Goal: Task Accomplishment & Management: Complete application form

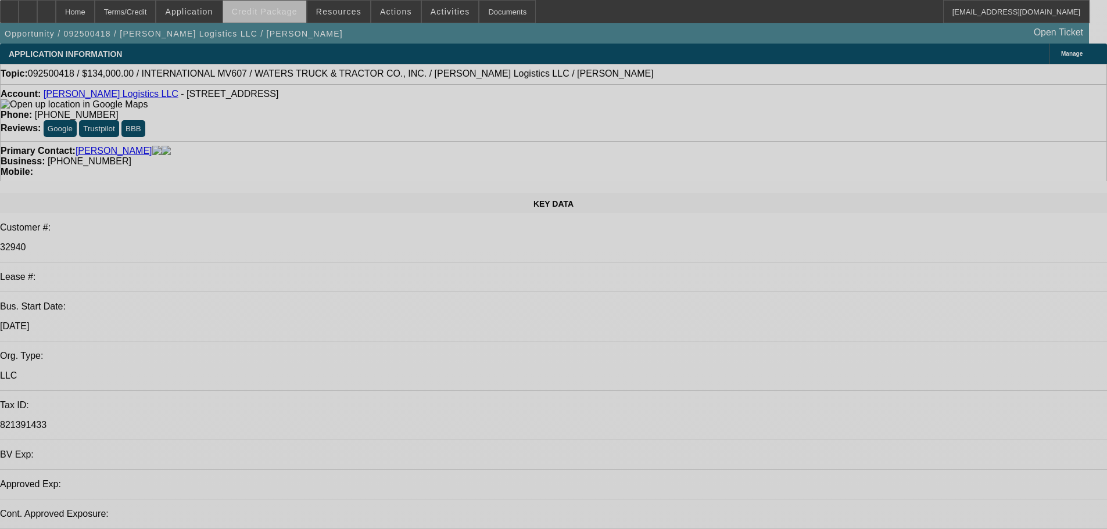
select select "0"
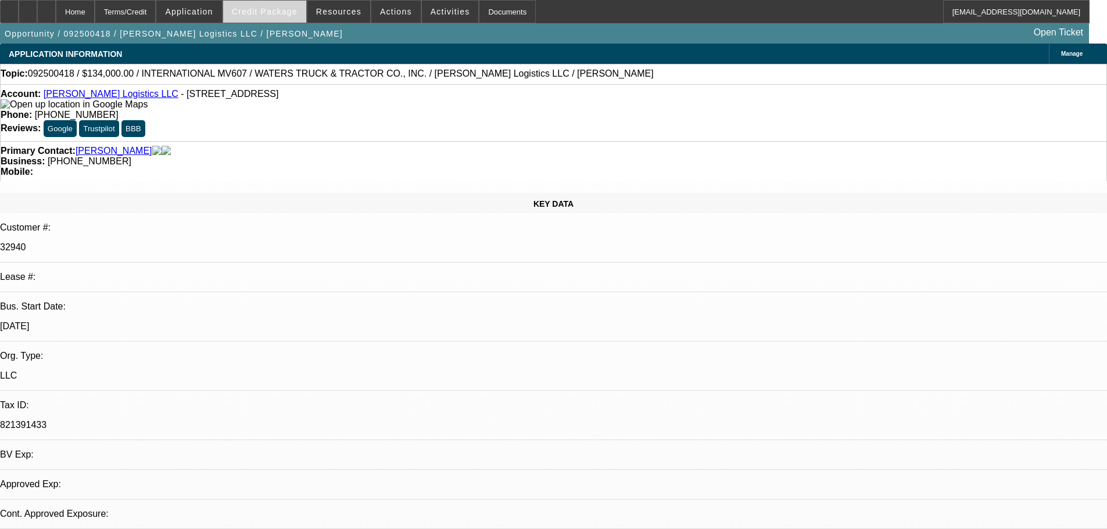
select select "2"
select select "0.1"
select select "0"
select select "2"
select select "0.1"
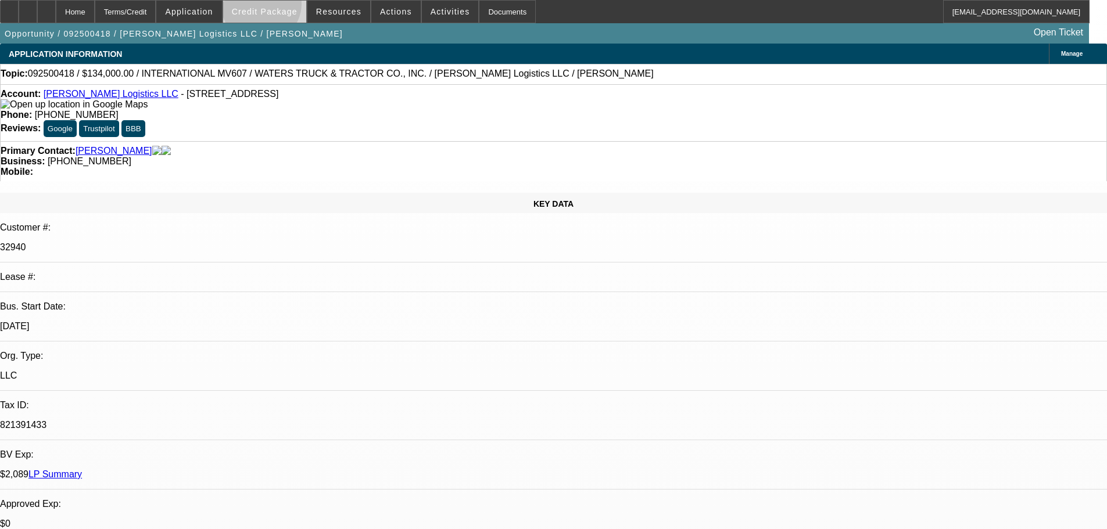
click at [280, 6] on span at bounding box center [264, 12] width 83 height 28
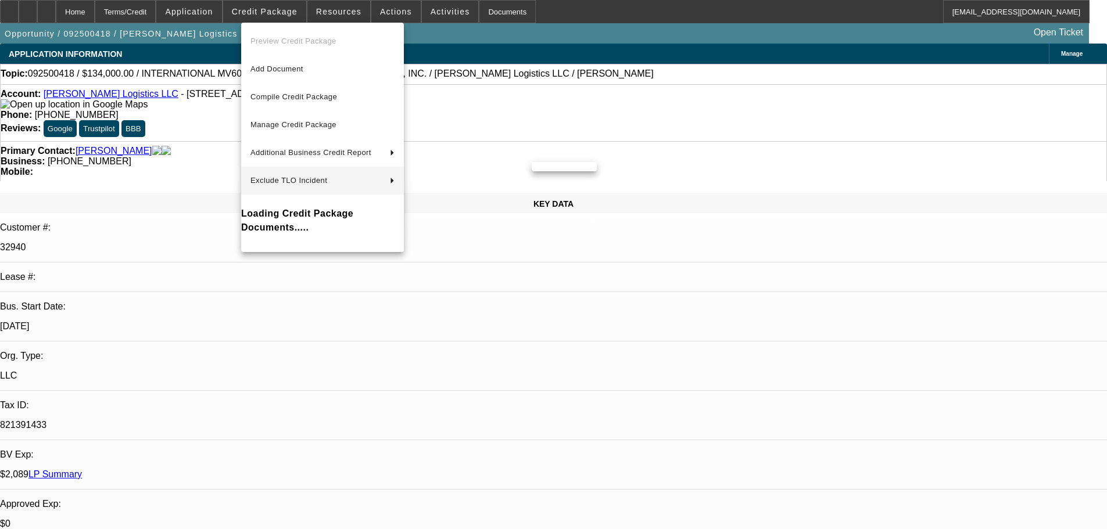
select select "1"
select select "2"
select select "1"
select select "2"
select select "4"
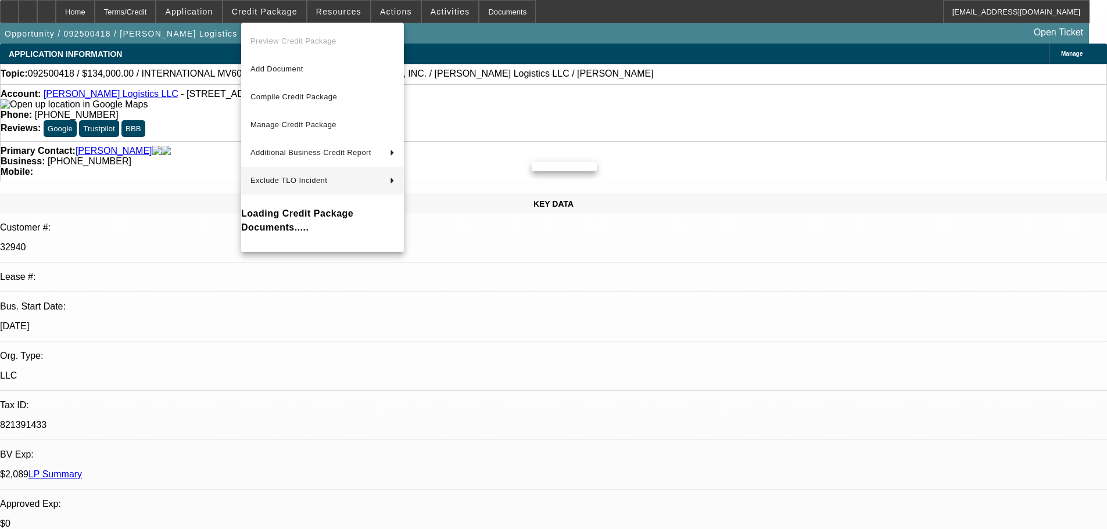
select select "4"
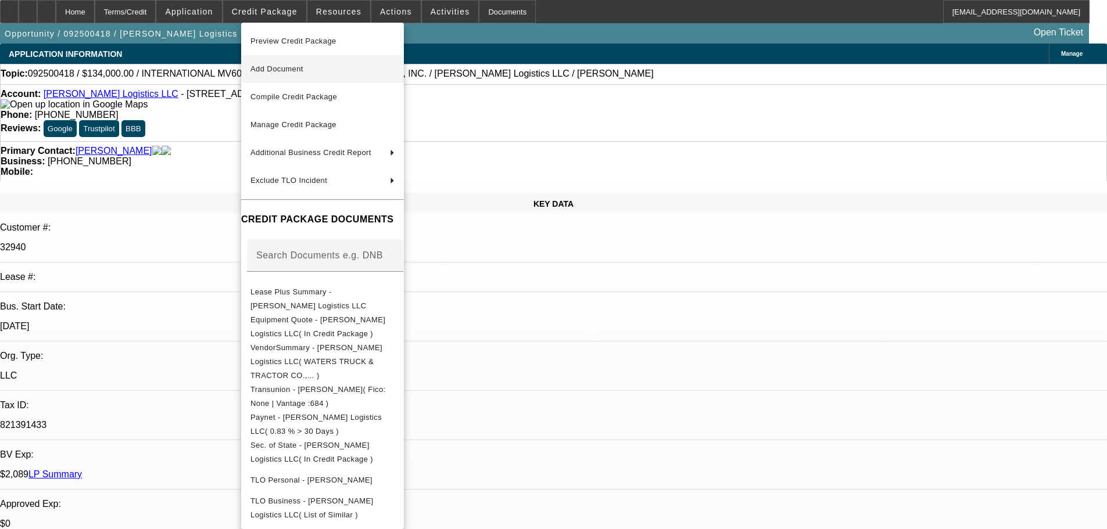
click at [334, 72] on span "Add Document" at bounding box center [322, 69] width 144 height 14
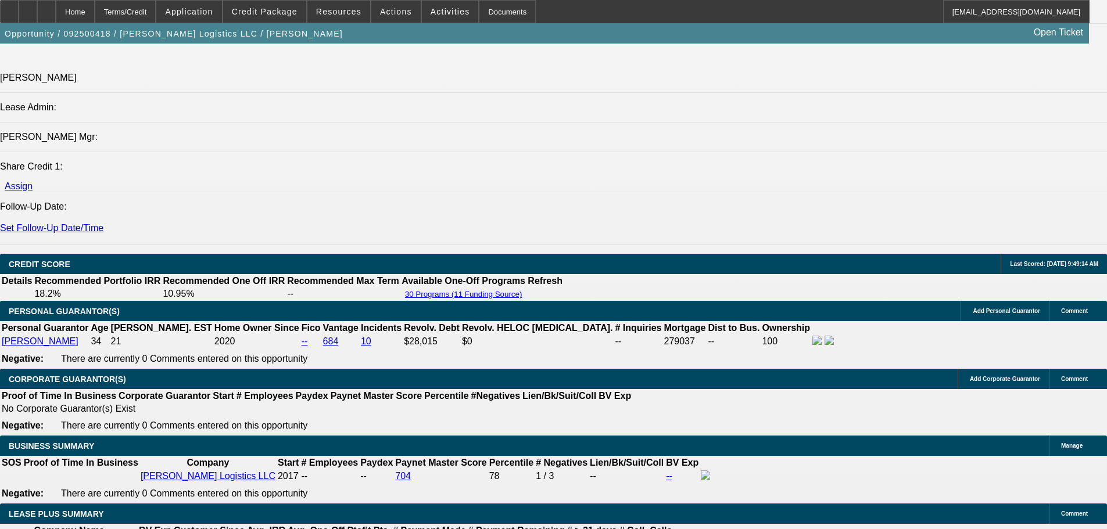
scroll to position [1511, 0]
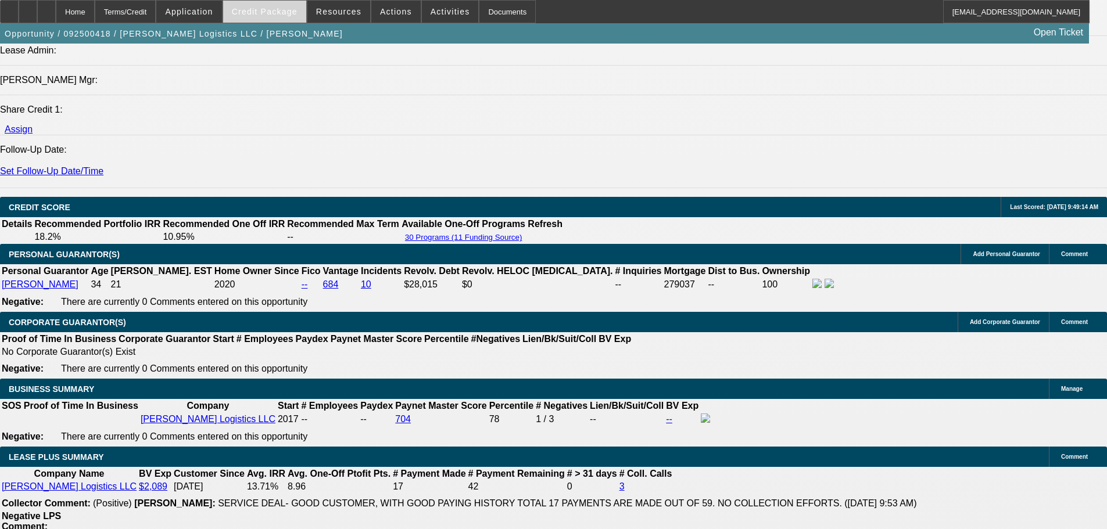
click at [270, 11] on span "Credit Package" at bounding box center [265, 11] width 66 height 9
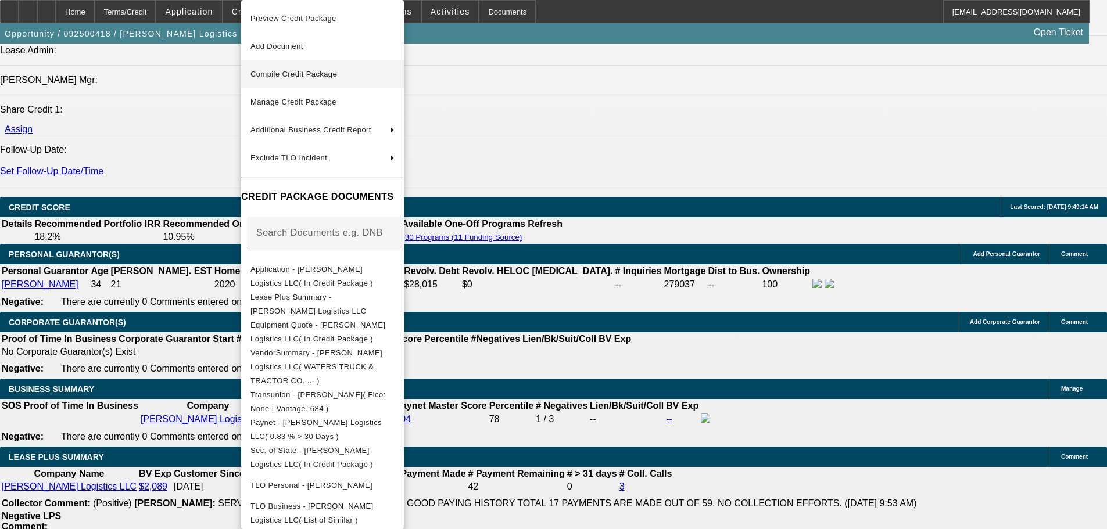
click at [344, 75] on span "Compile Credit Package" at bounding box center [322, 74] width 144 height 14
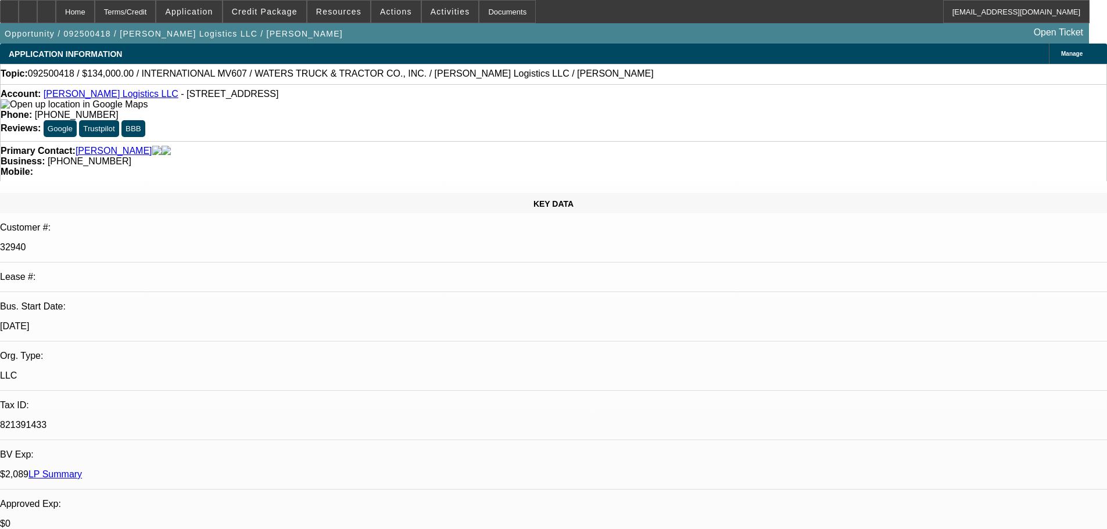
select select "0"
select select "2"
select select "0.1"
select select "4"
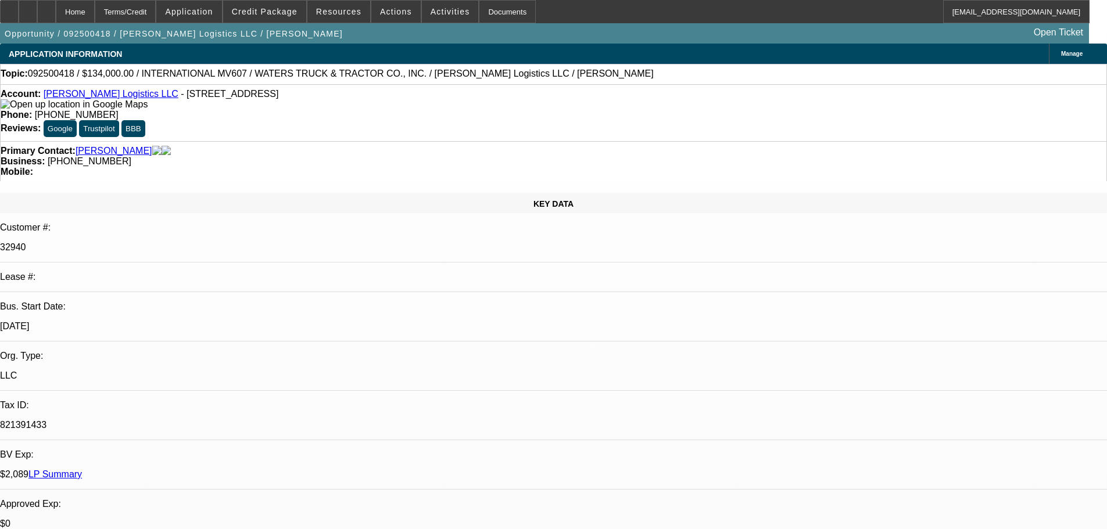
select select "0"
select select "2"
select select "0.1"
select select "4"
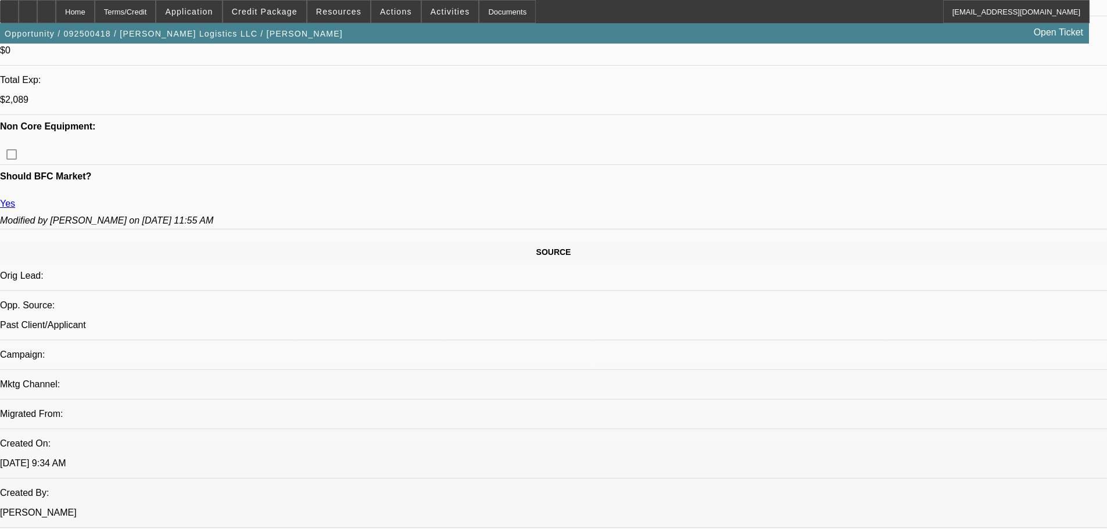
scroll to position [546, 0]
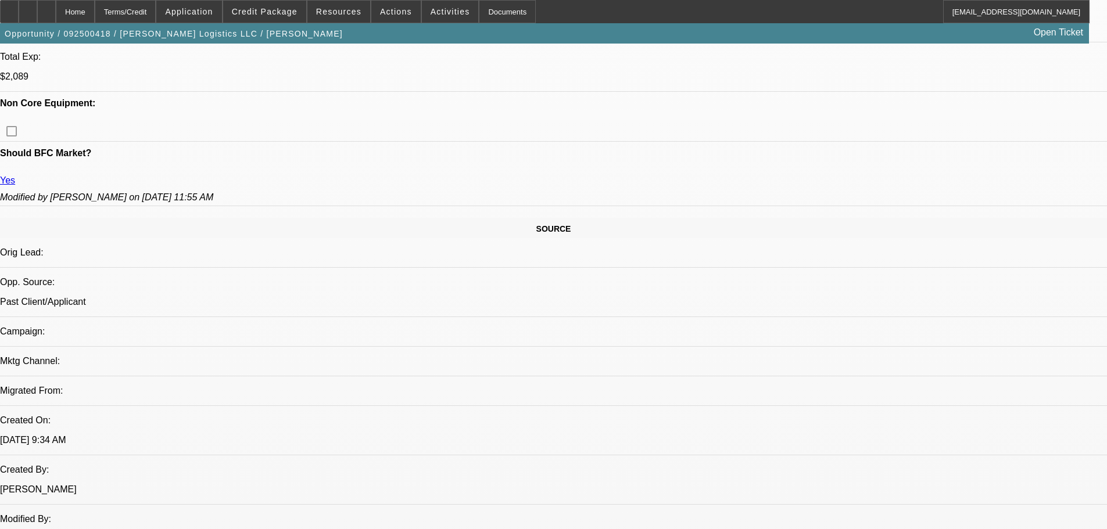
scroll to position [666, 0]
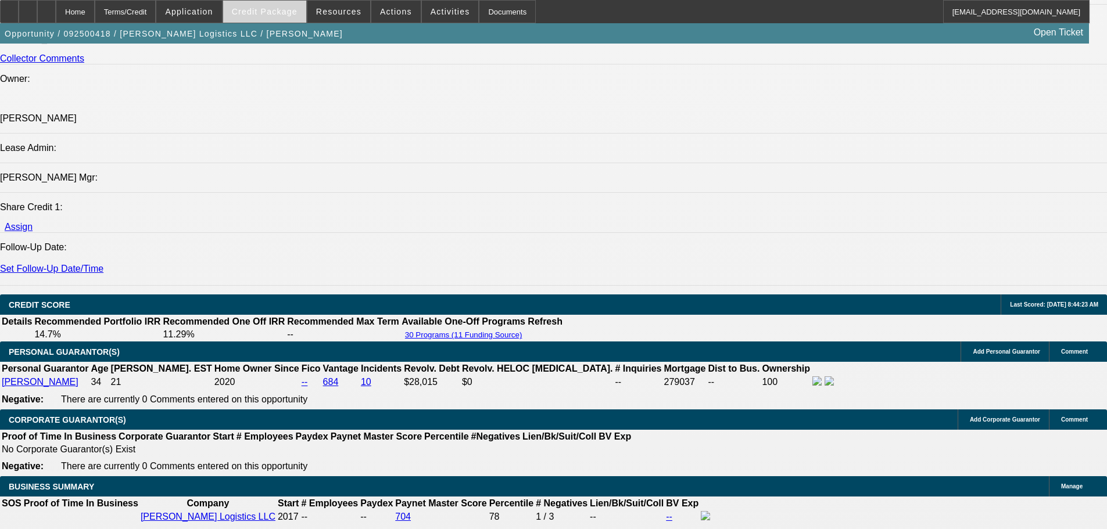
click at [275, 16] on span at bounding box center [264, 12] width 83 height 28
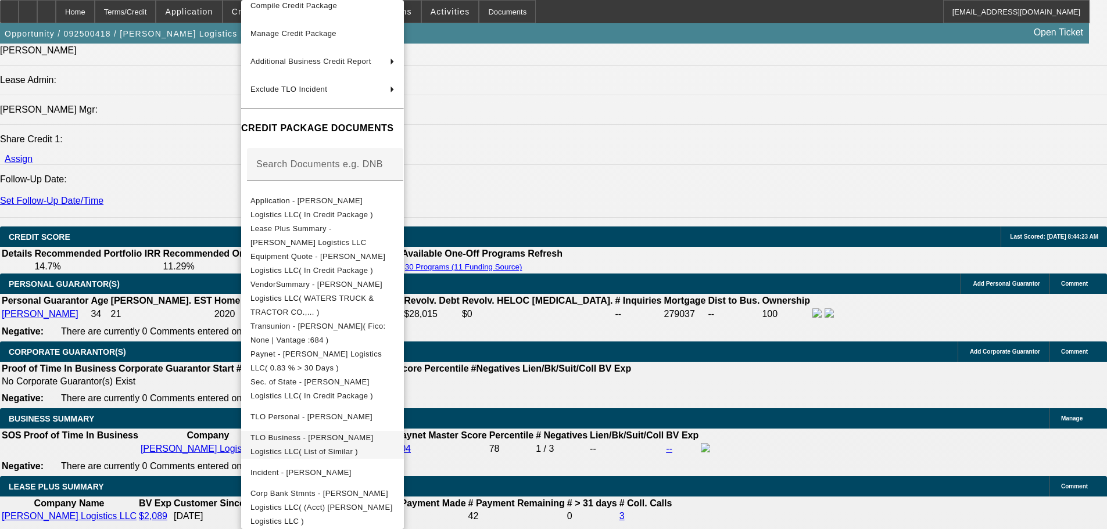
scroll to position [1588, 0]
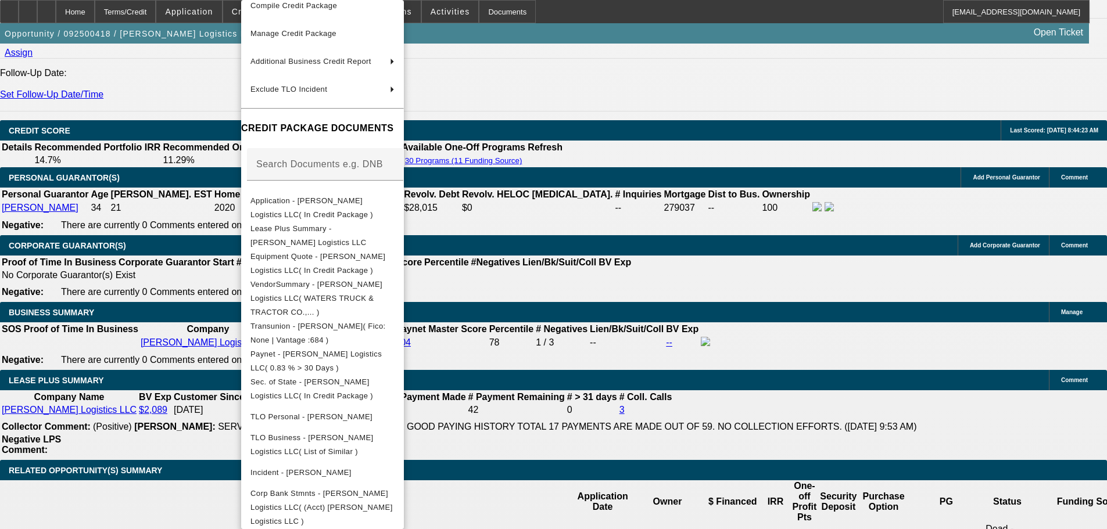
click at [617, 375] on div at bounding box center [553, 264] width 1107 height 529
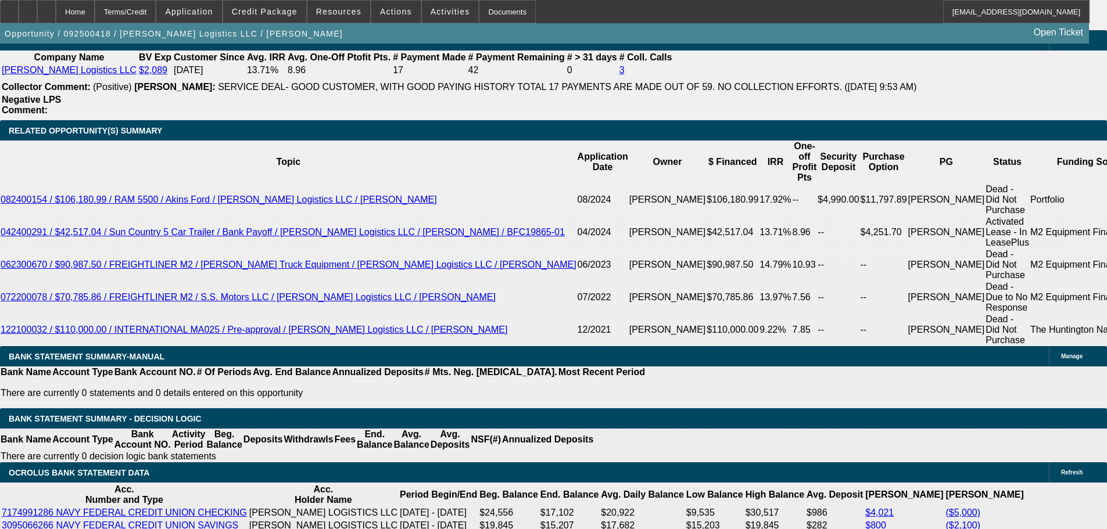
scroll to position [1936, 0]
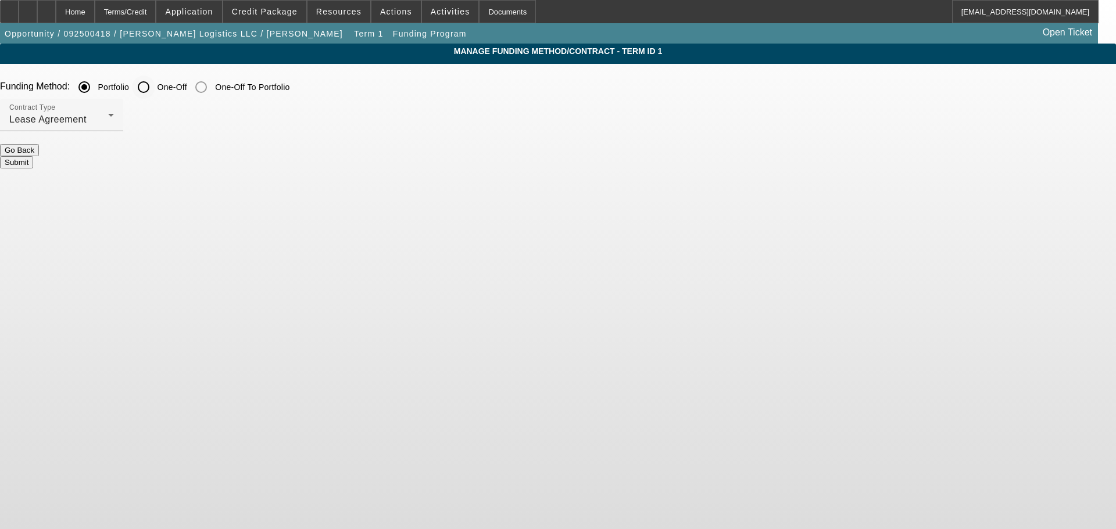
click at [155, 82] on div at bounding box center [143, 87] width 23 height 23
click at [155, 89] on input "One-Off" at bounding box center [143, 87] width 23 height 23
radio input "true"
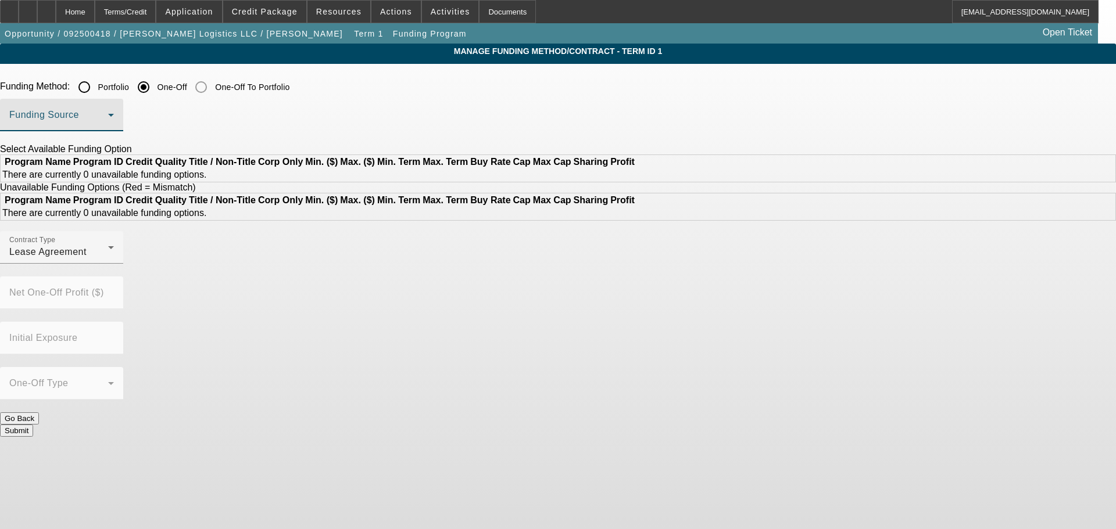
click at [108, 122] on span at bounding box center [58, 120] width 99 height 14
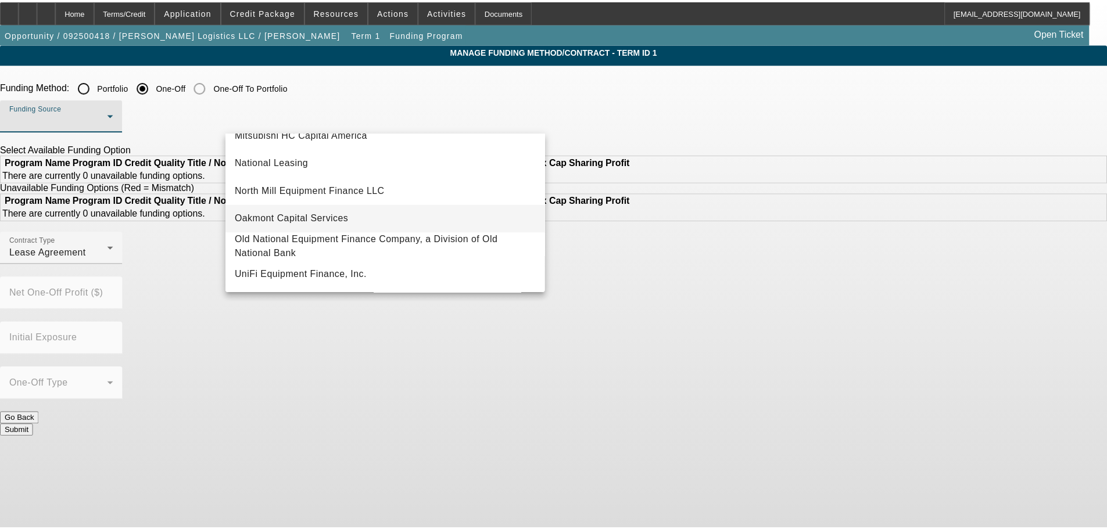
scroll to position [213, 0]
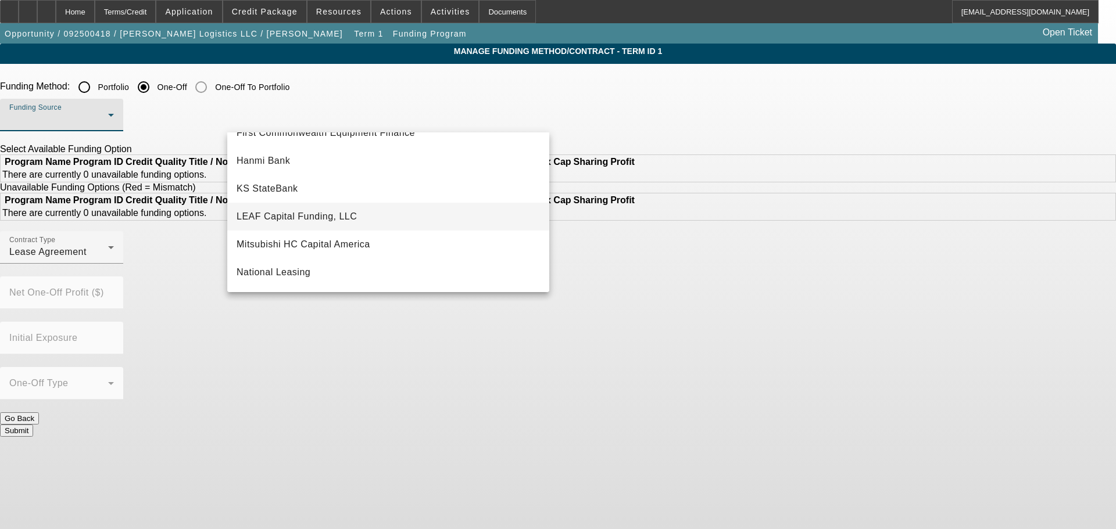
click at [310, 206] on mat-option "LEAF Capital Funding, LLC" at bounding box center [388, 217] width 322 height 28
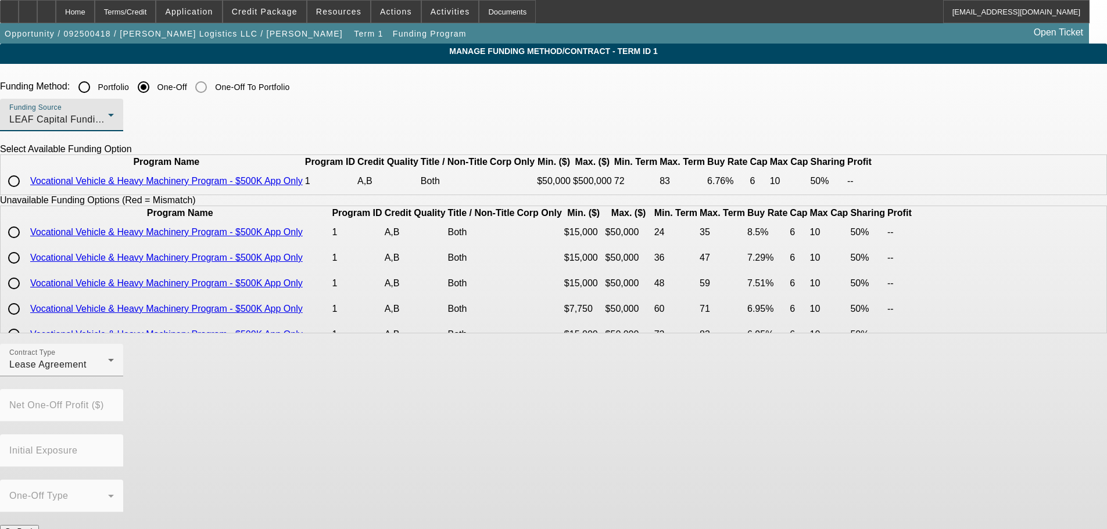
click at [26, 193] on input "radio" at bounding box center [13, 181] width 23 height 23
radio input "true"
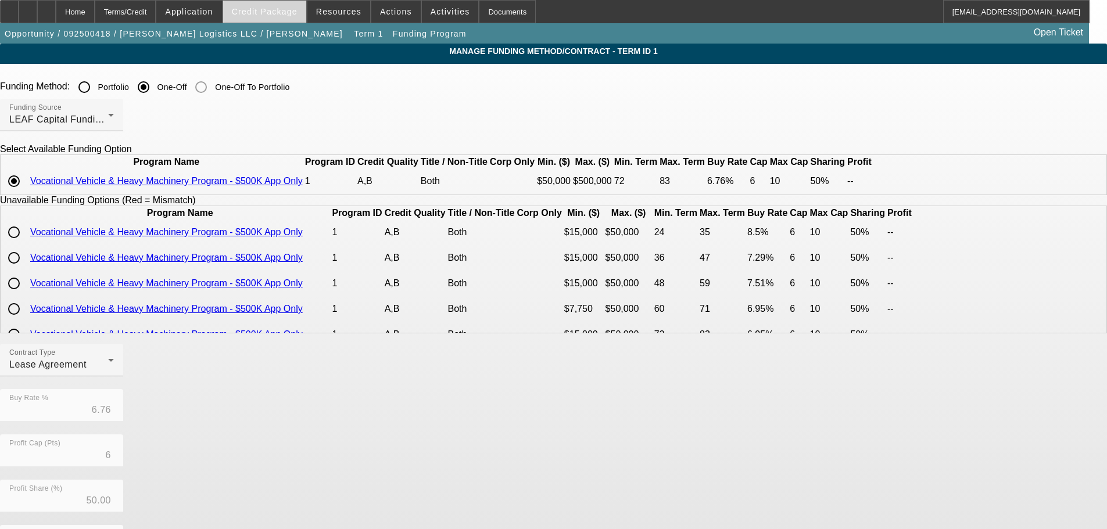
click at [269, 16] on span "Credit Package" at bounding box center [265, 11] width 66 height 9
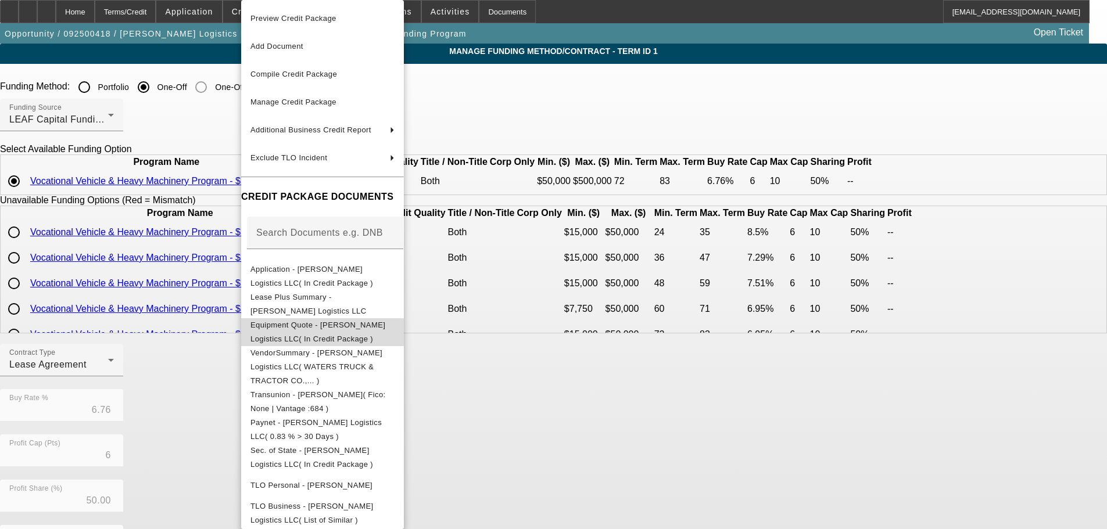
click at [385, 324] on span "Equipment Quote - [PERSON_NAME] Logistics LLC( In Credit Package )" at bounding box center [317, 332] width 135 height 23
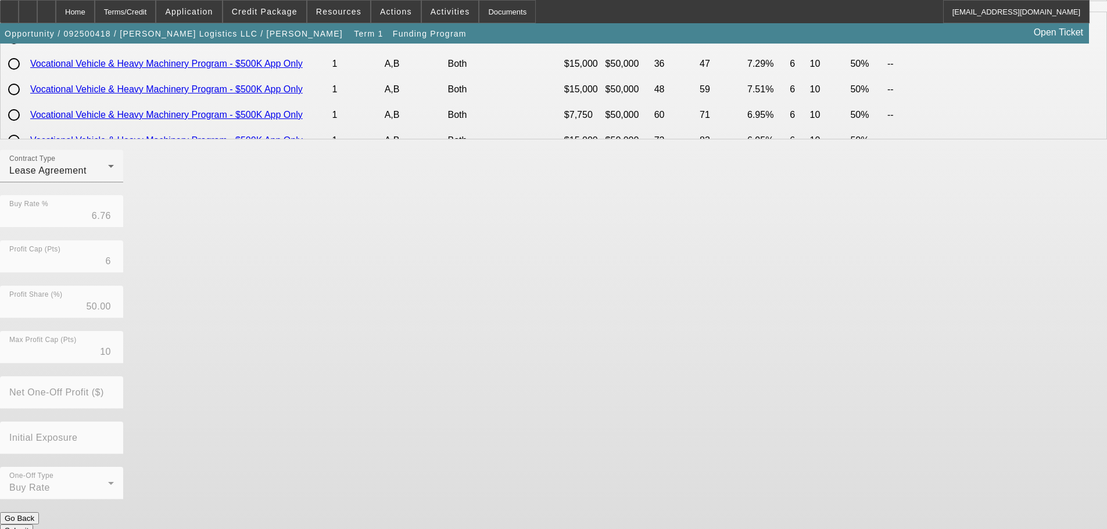
scroll to position [196, 0]
click at [33, 523] on button "Submit" at bounding box center [16, 529] width 33 height 12
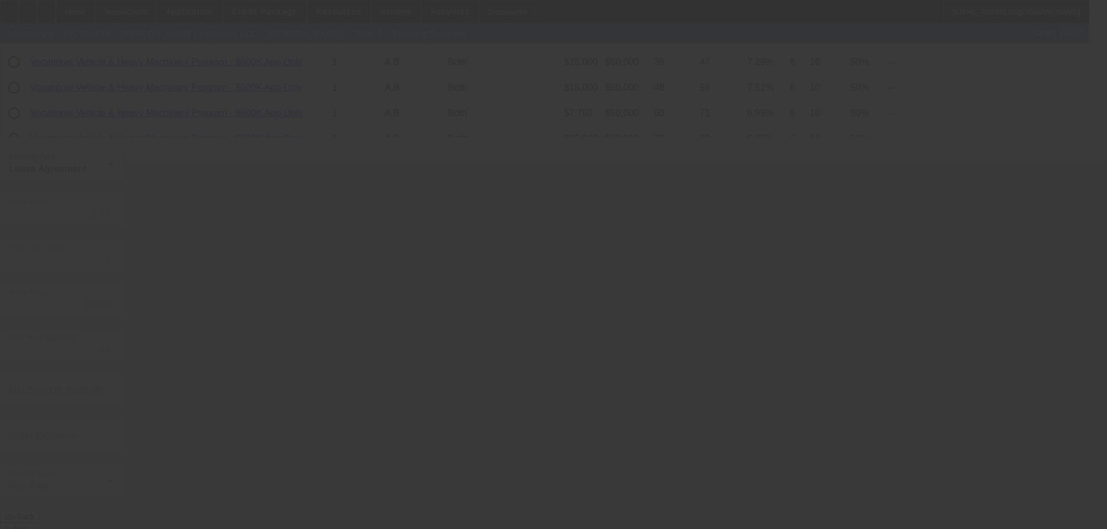
radio input "true"
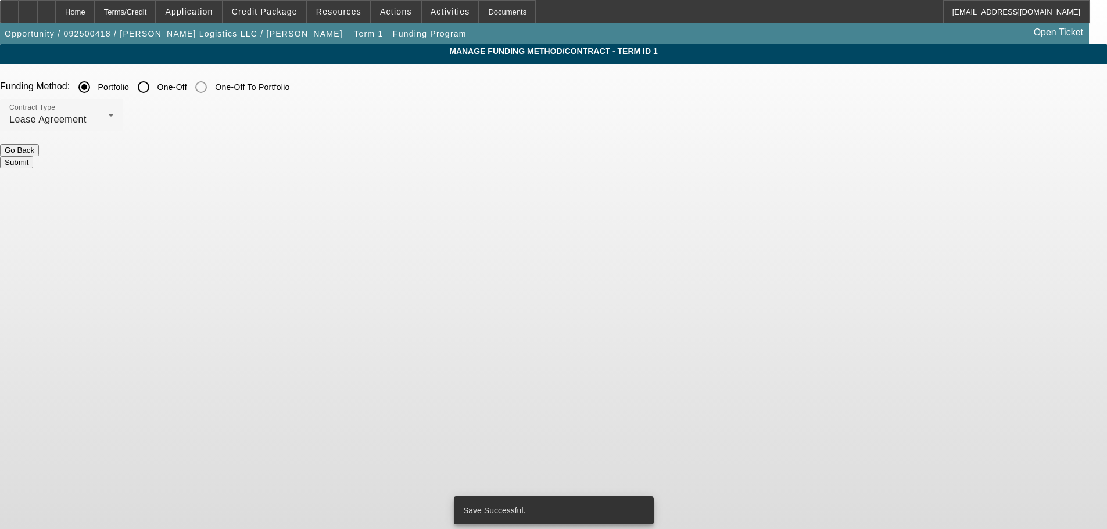
scroll to position [0, 0]
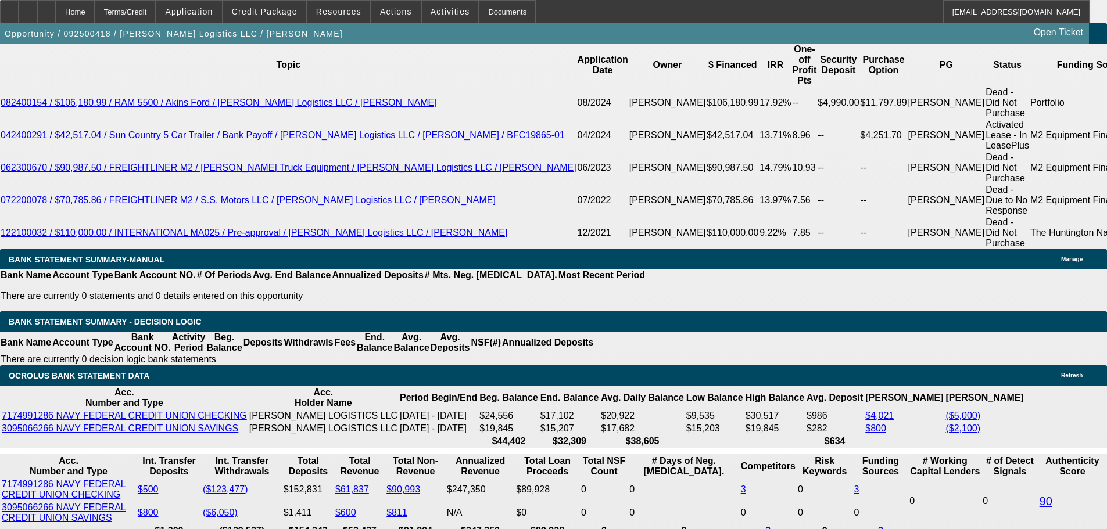
select select "0"
select select "2"
select select "0.1"
select select "4"
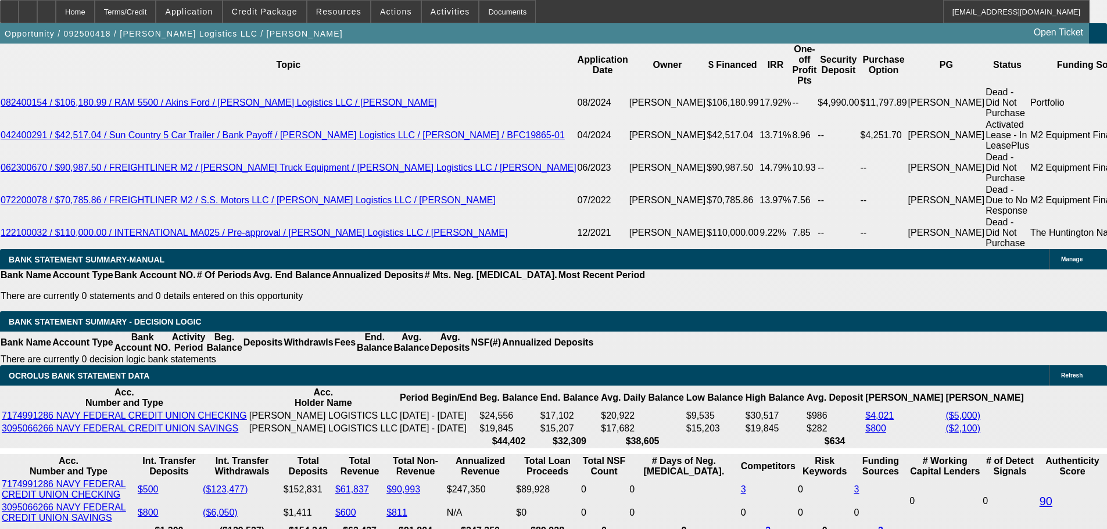
select select "0"
select select "2"
select select "0.1"
select select "4"
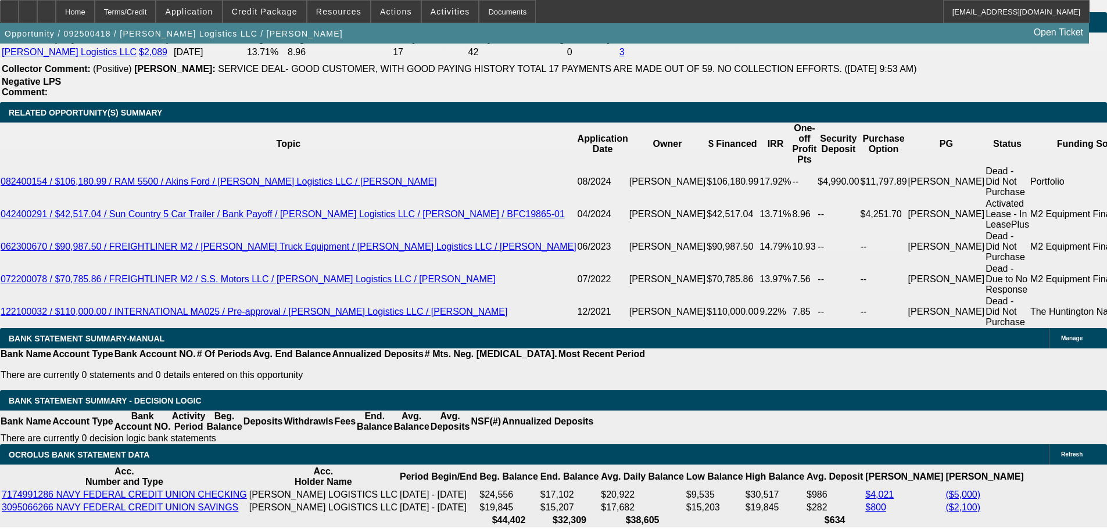
scroll to position [1829, 0]
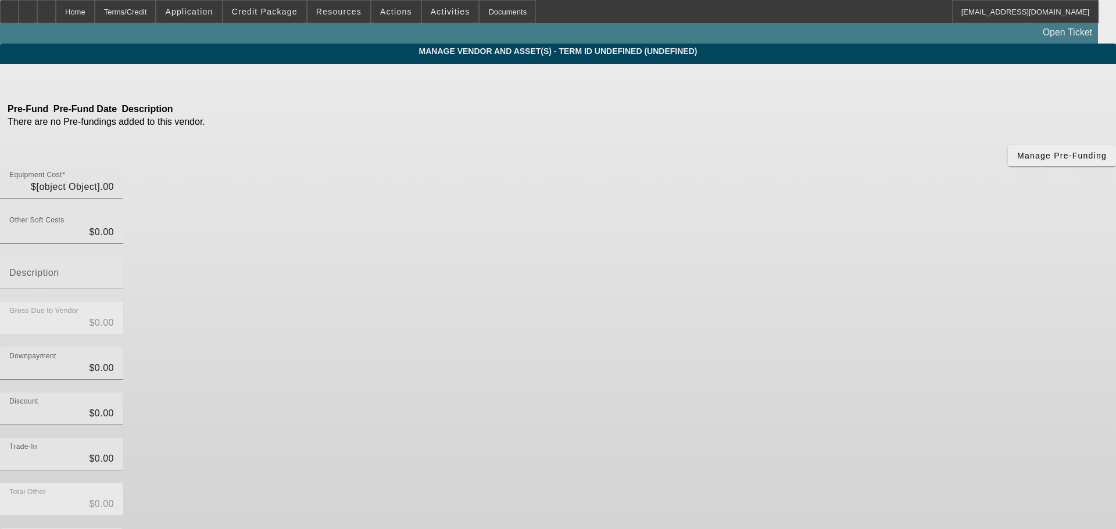
type input "$134,000.00"
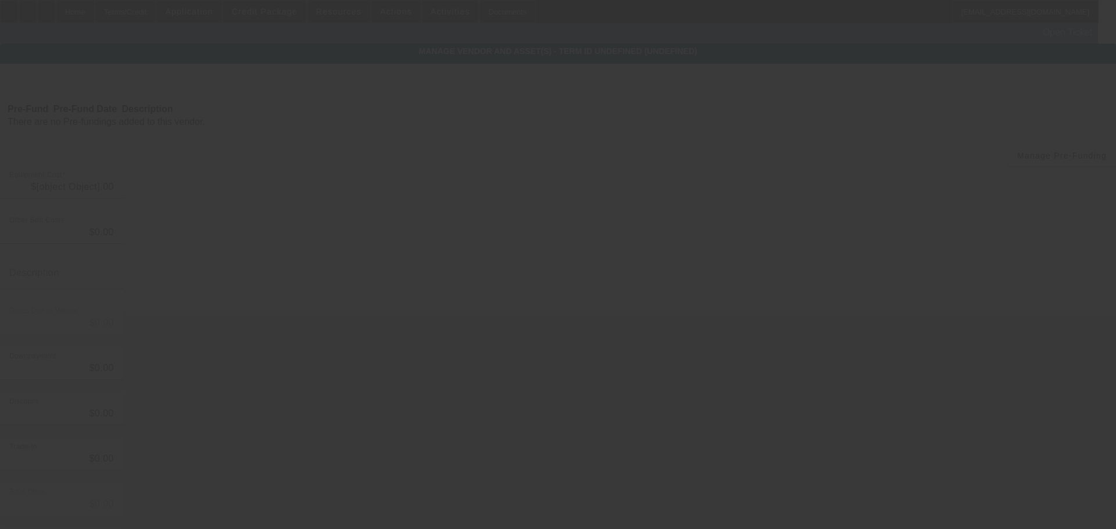
type input "$134,000.00"
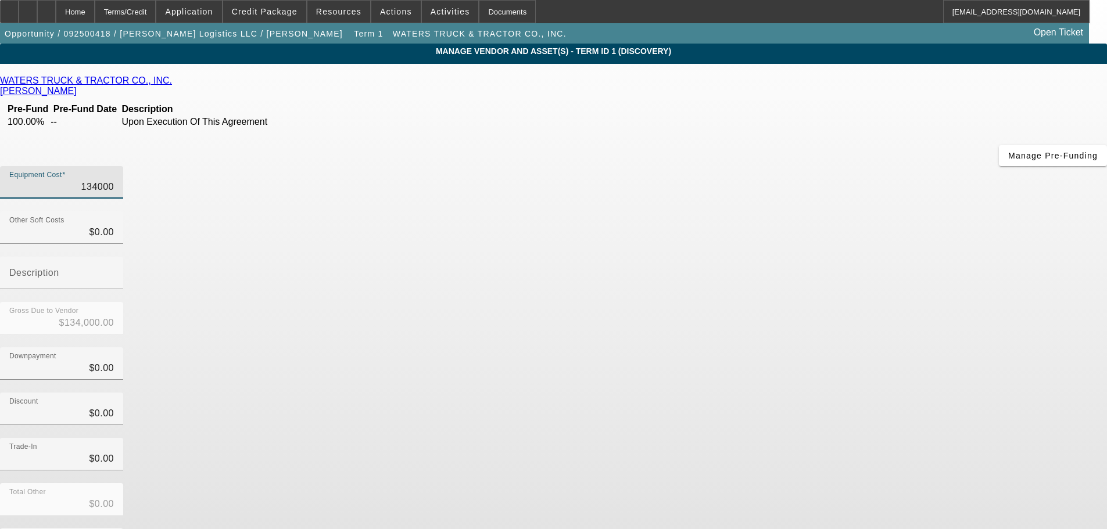
drag, startPoint x: 643, startPoint y: 95, endPoint x: 760, endPoint y: 99, distance: 116.9
click at [760, 166] on div "Equipment Cost 134000" at bounding box center [553, 188] width 1107 height 45
type input "1"
type input "$1.00"
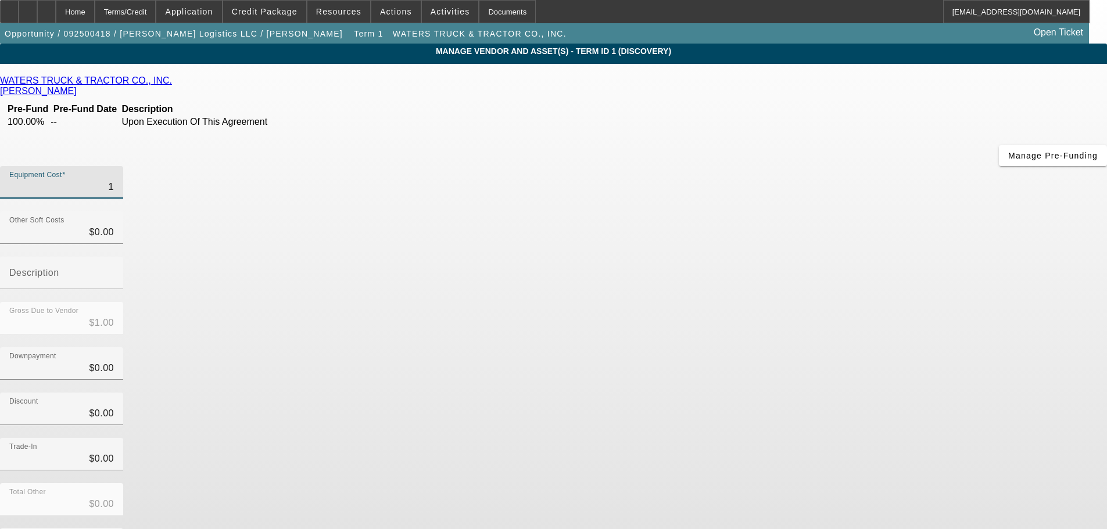
type input "12"
type input "$12.00"
type input "128"
type input "$128.00"
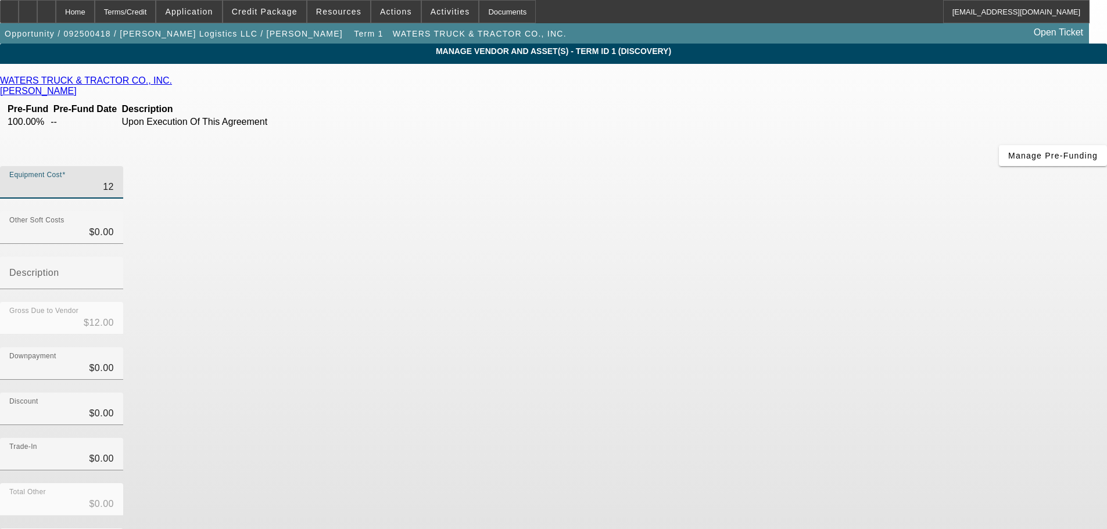
type input "$128.00"
type input "1280"
type input "$1,280.00"
type input "12800"
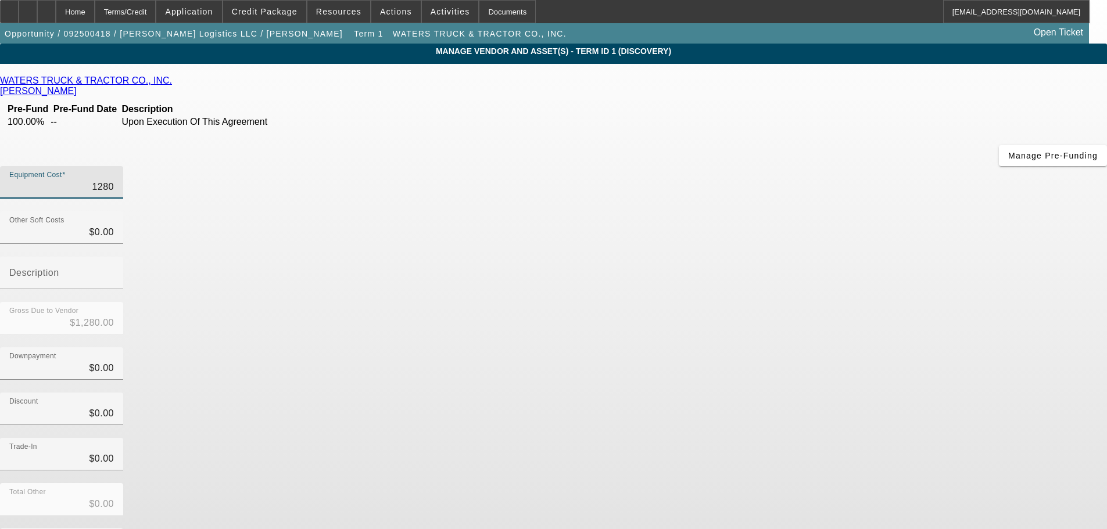
type input "$12,800.00"
type input "128000"
type input "$128,000.00"
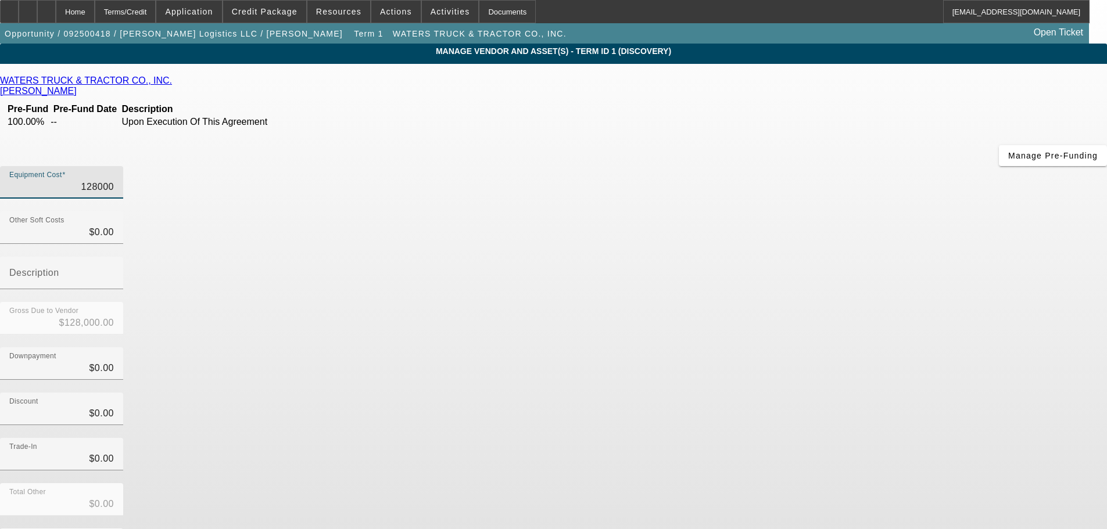
type input "$128,000.00"
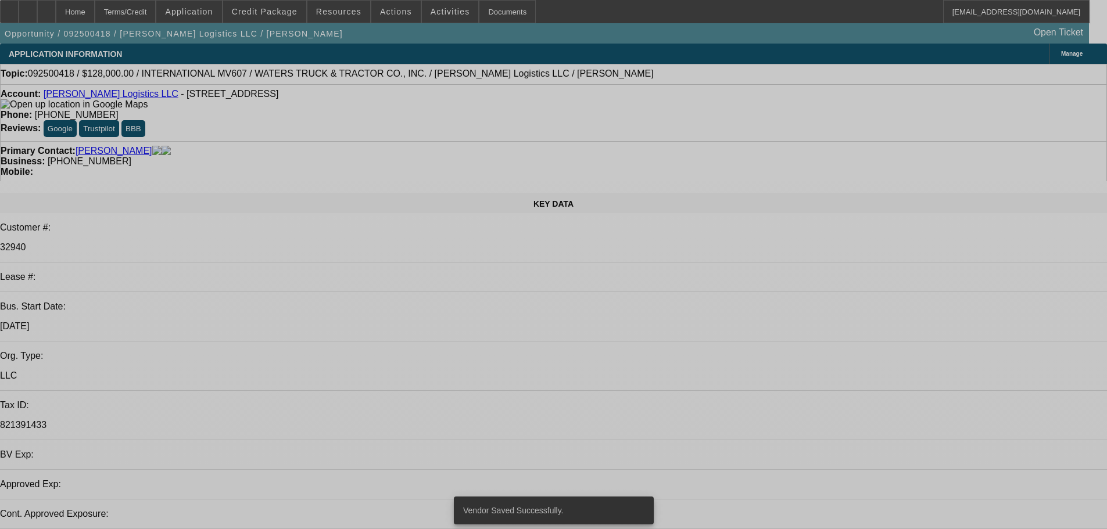
select select "0"
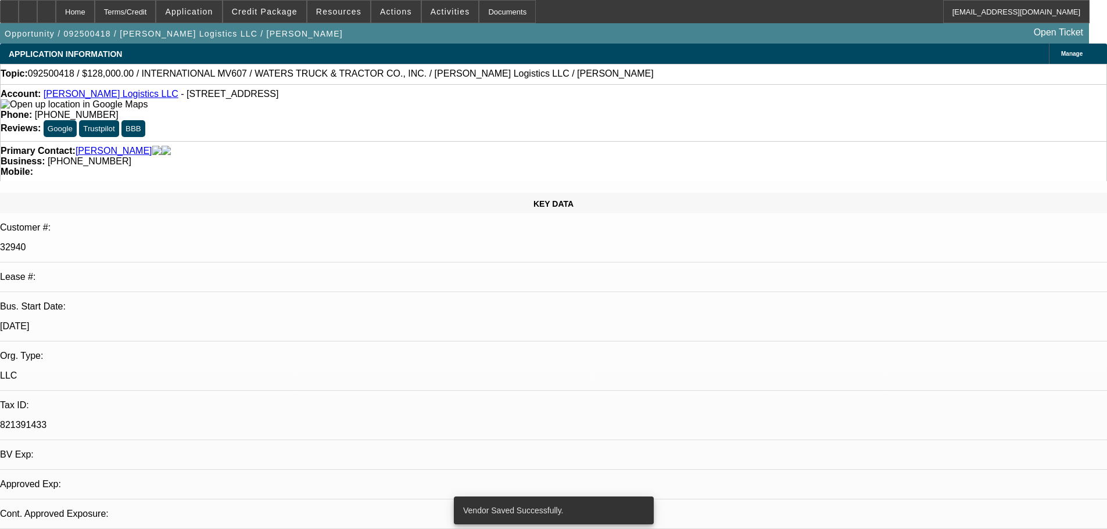
select select "2"
select select "0.1"
select select "4"
select select "0"
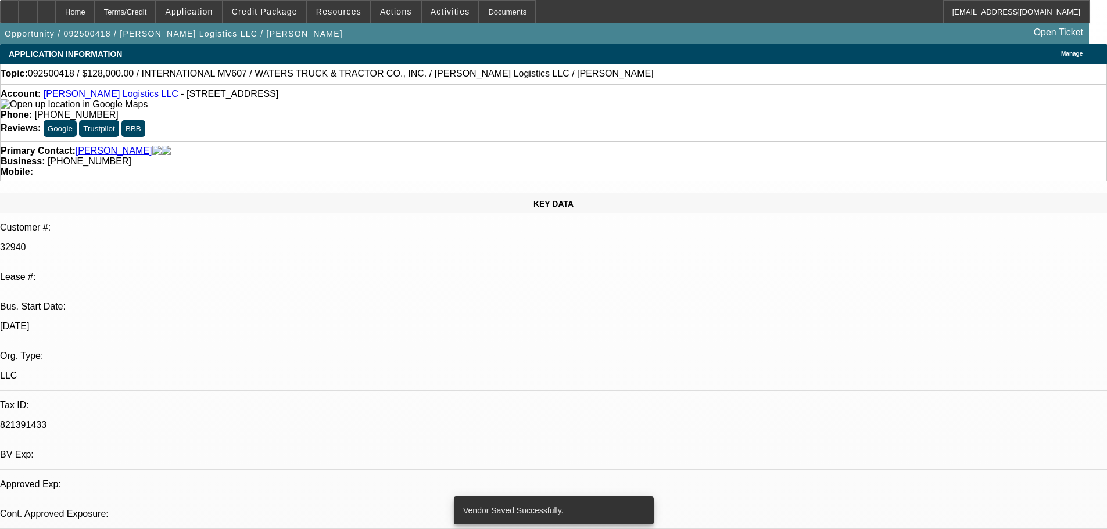
select select "2"
select select "0.1"
select select "4"
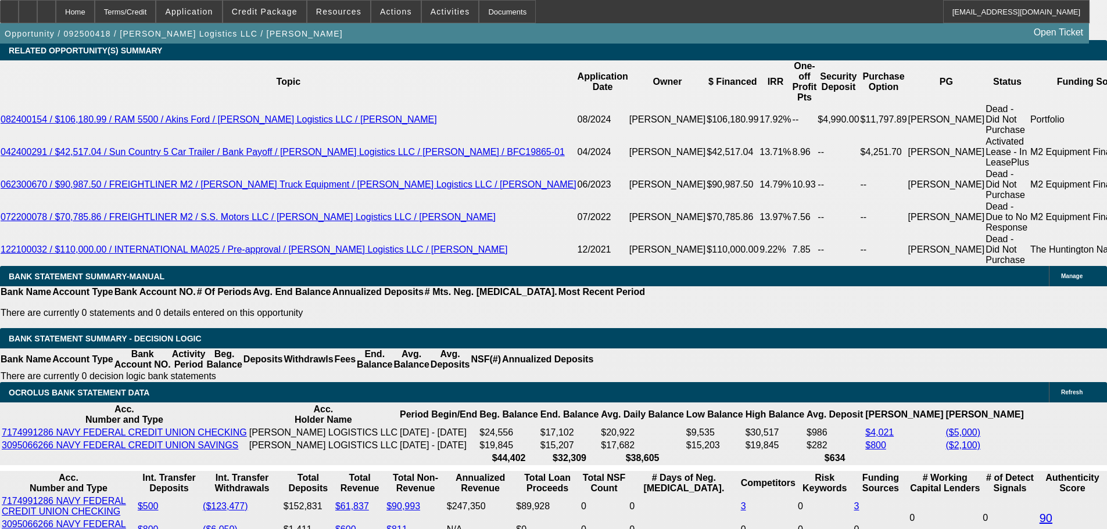
scroll to position [2034, 0]
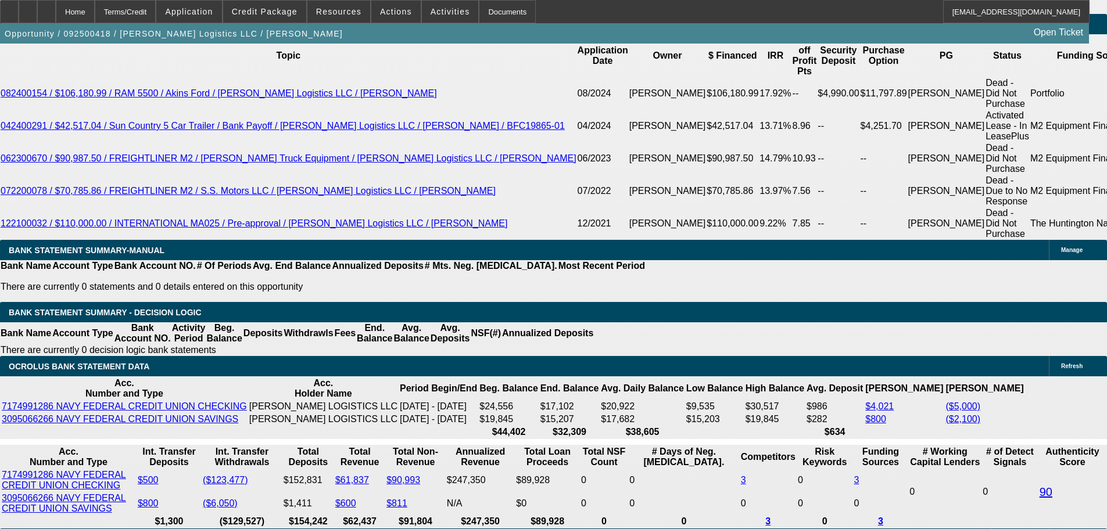
drag, startPoint x: 370, startPoint y: 266, endPoint x: 407, endPoint y: 266, distance: 36.6
type input "UNKNOWN"
type input "8"
type input "$33,211.62"
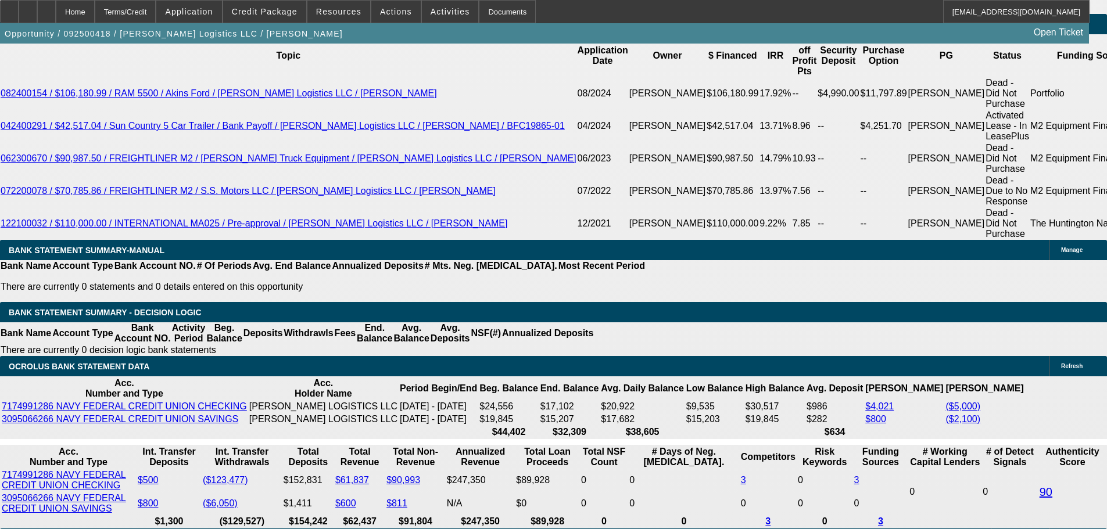
type input "$16,605.81"
type input "84"
type input "$4,249.90"
type input "$2,124.95"
type input "84"
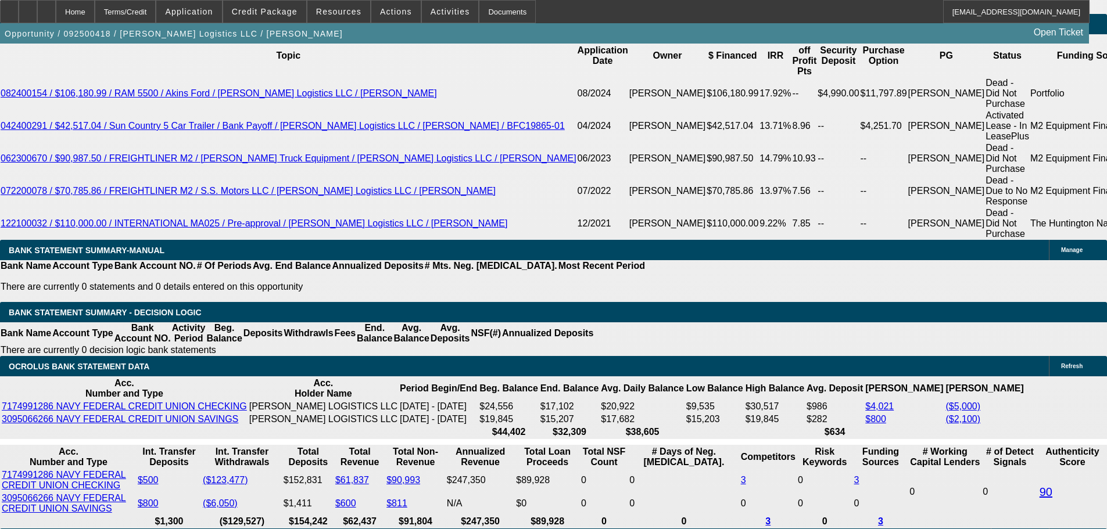
drag, startPoint x: 391, startPoint y: 266, endPoint x: 422, endPoint y: 266, distance: 31.4
type input "9"
type input "$4,118.80"
type input "$2,059.40"
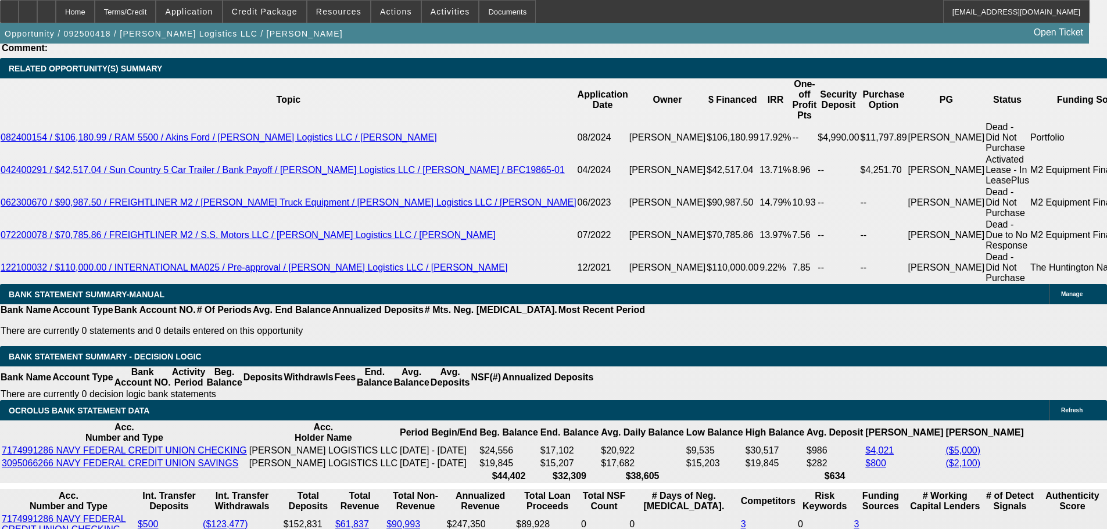
scroll to position [1918, 0]
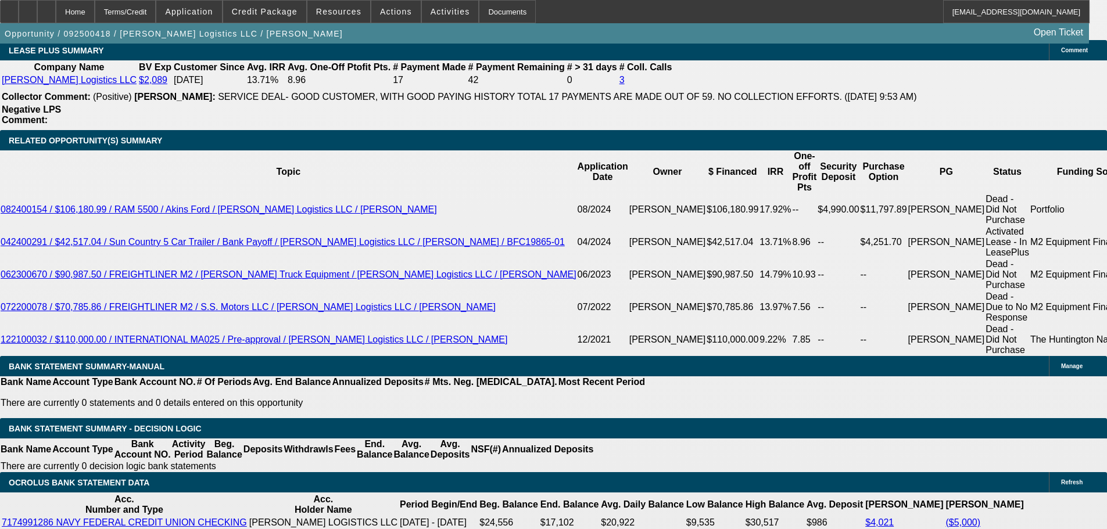
type input "9"
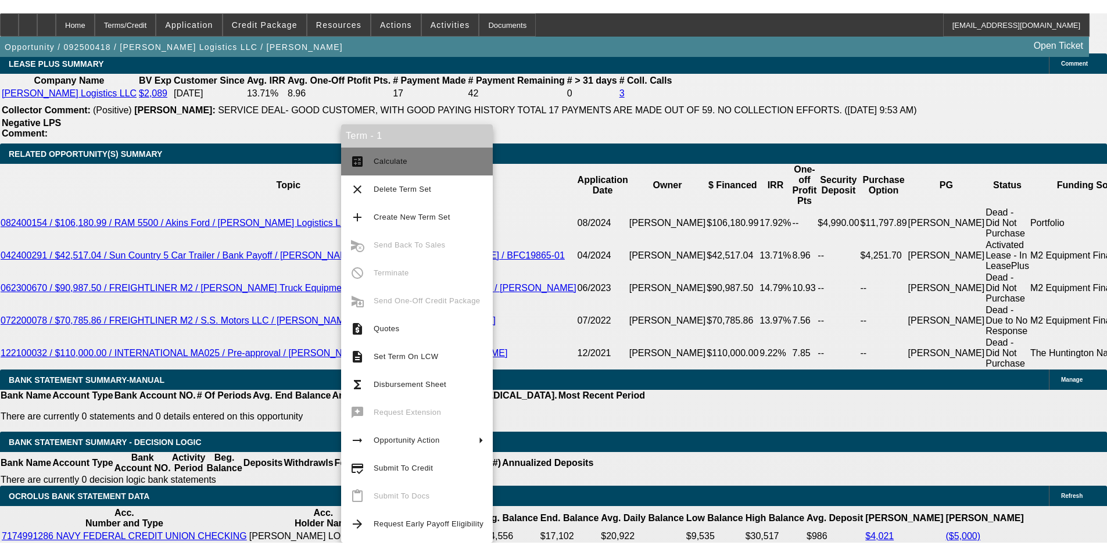
scroll to position [1956, 0]
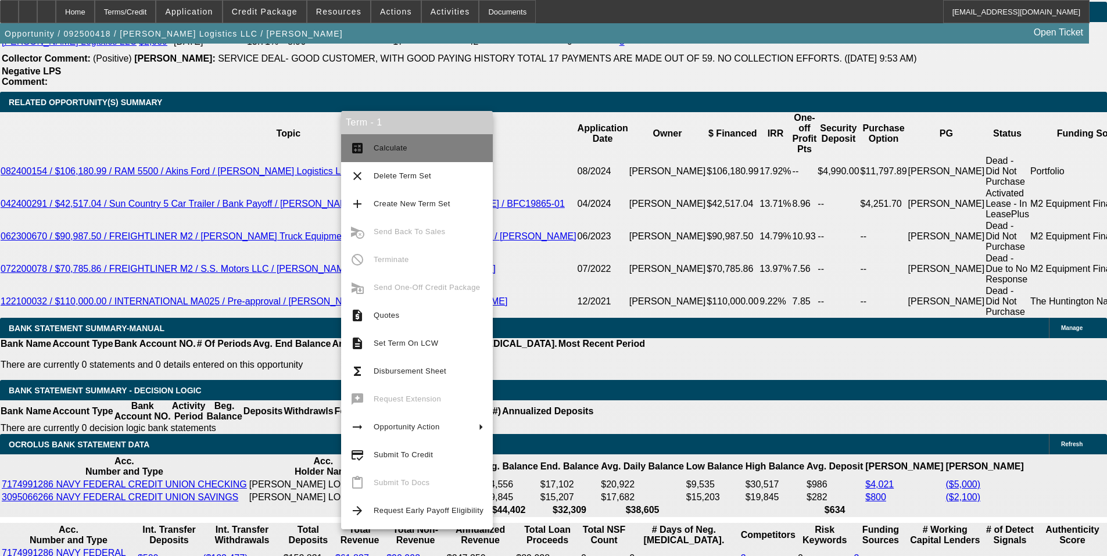
click at [401, 154] on span "Calculate" at bounding box center [429, 148] width 110 height 14
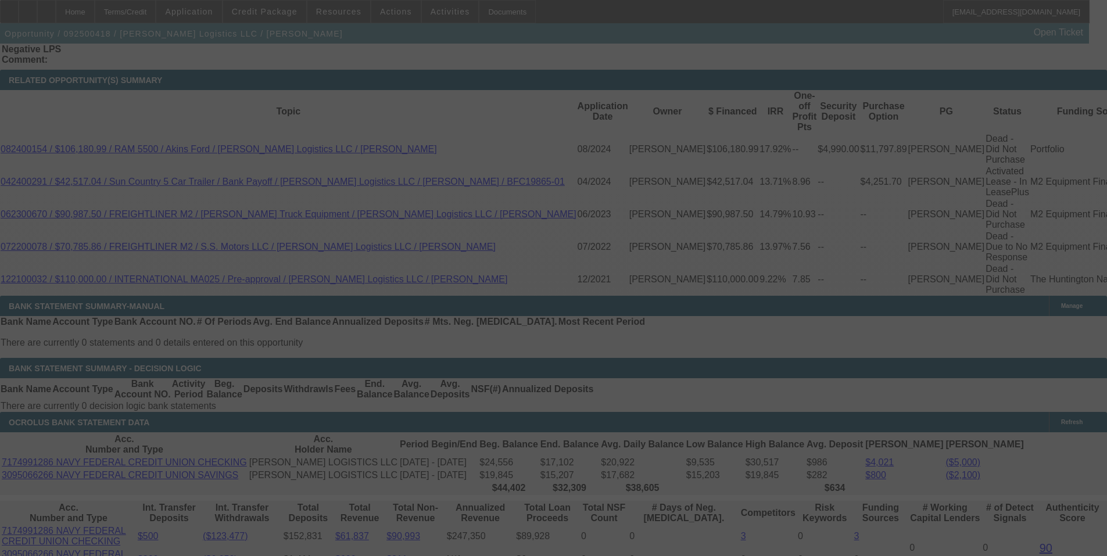
scroll to position [2014, 0]
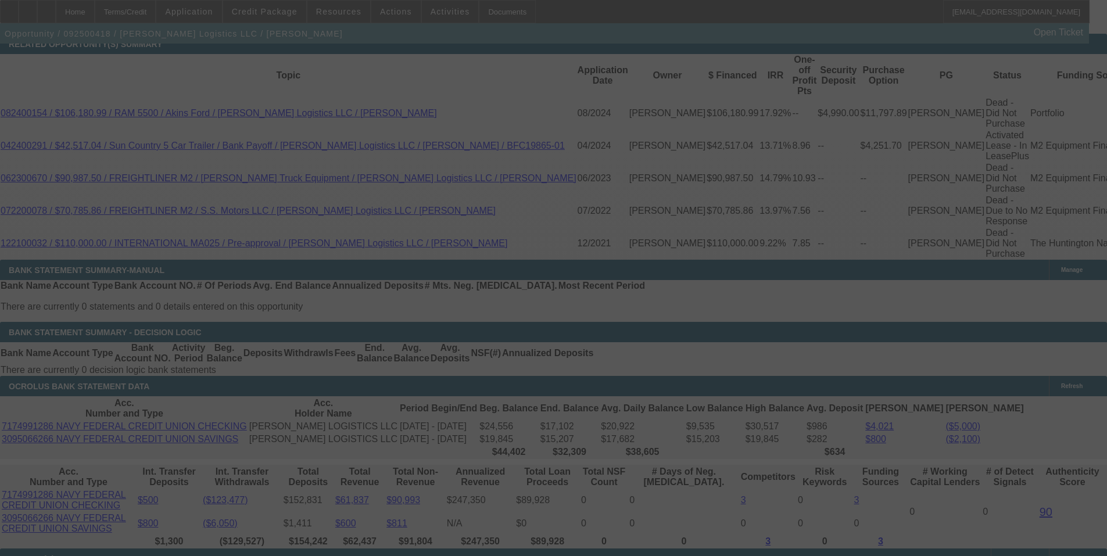
select select "0"
select select "2"
select select "0.1"
select select "4"
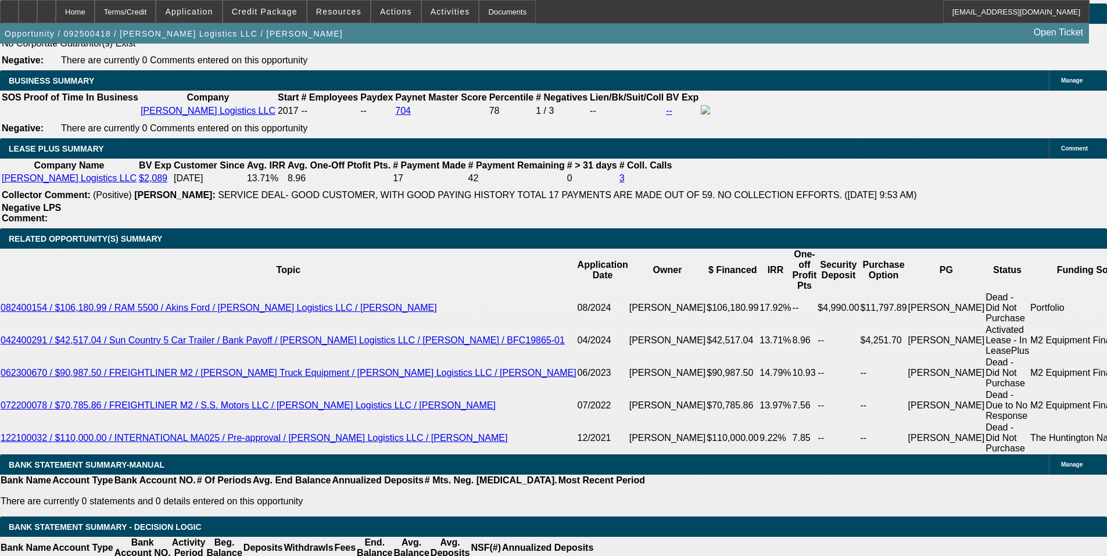
scroll to position [1840, 0]
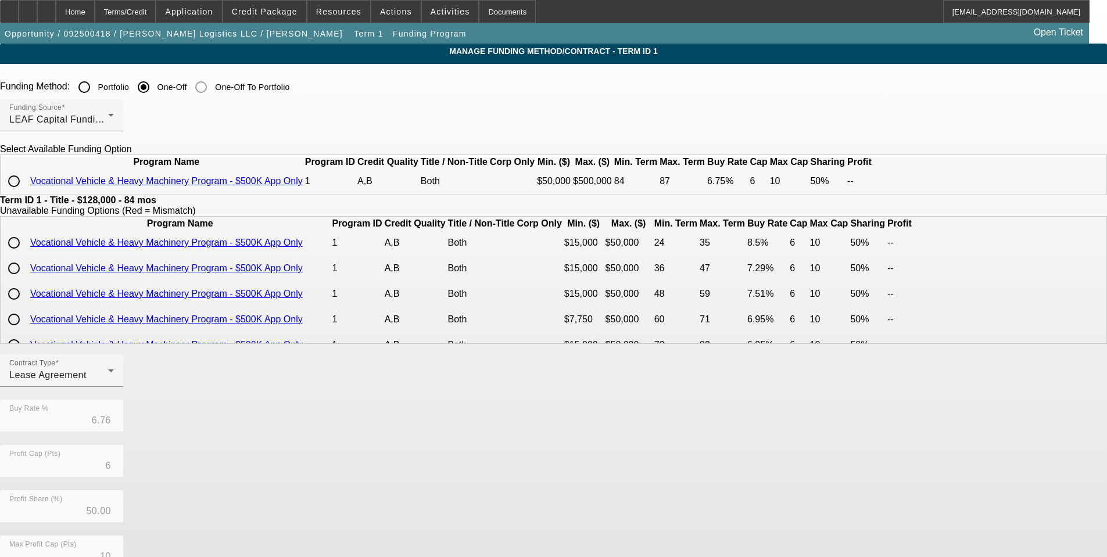
click at [26, 193] on input "radio" at bounding box center [13, 181] width 23 height 23
radio input "true"
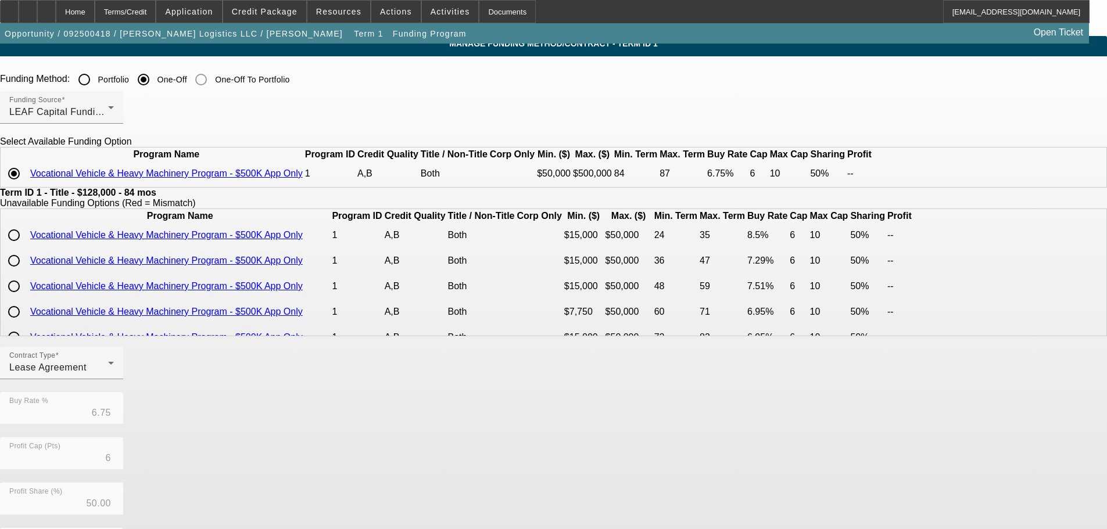
scroll to position [206, 0]
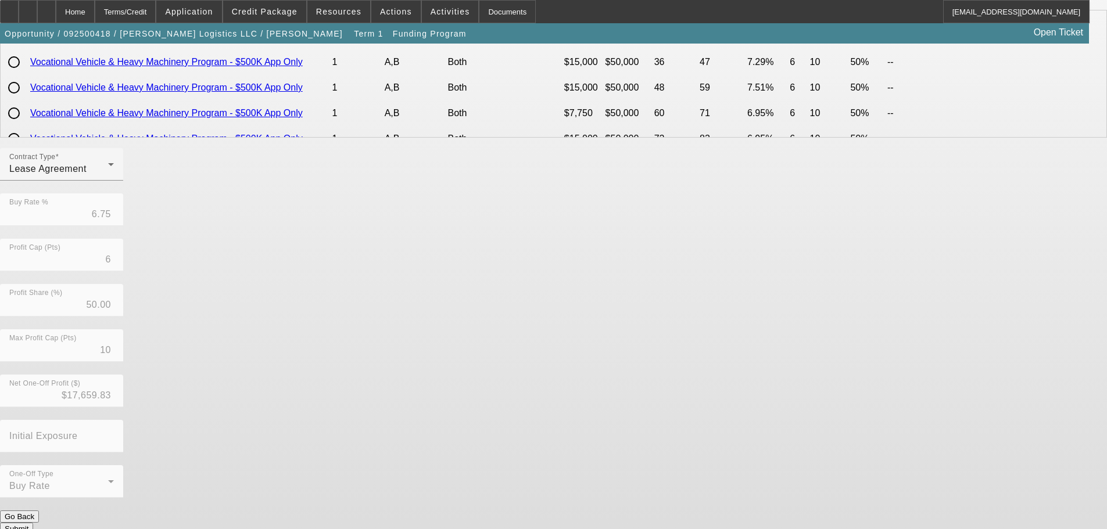
click at [33, 523] on button "Submit" at bounding box center [16, 529] width 33 height 12
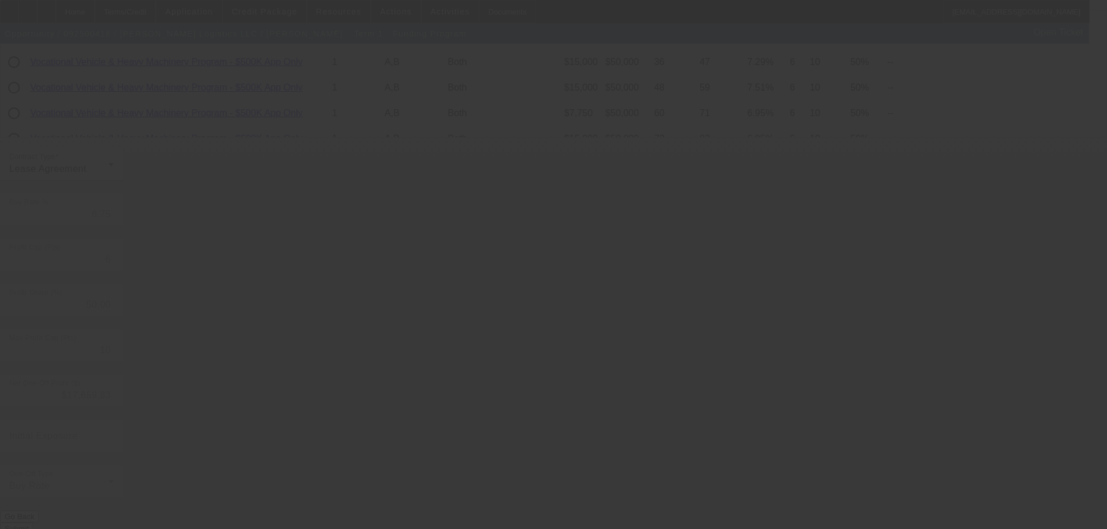
type input "6.76"
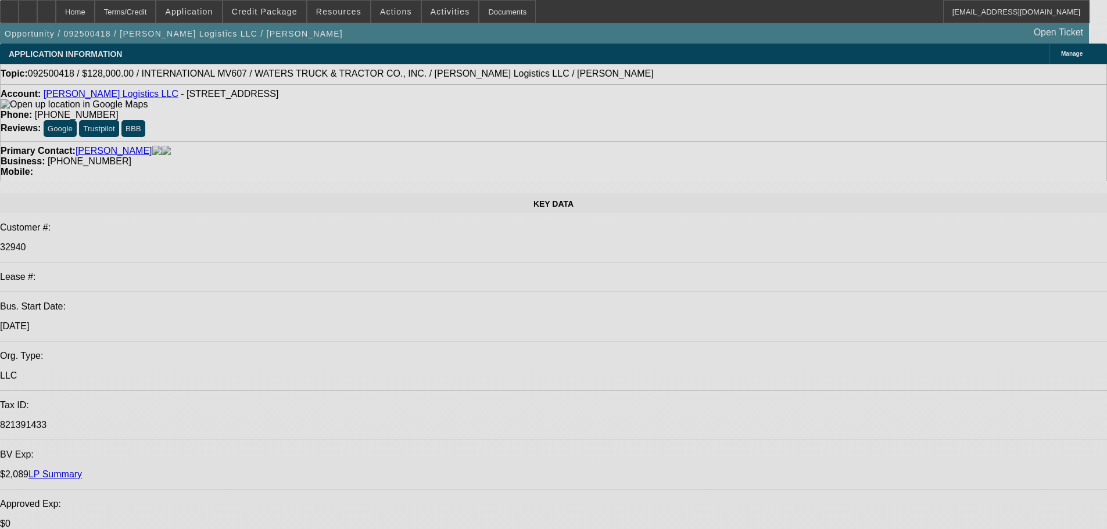
select select "0"
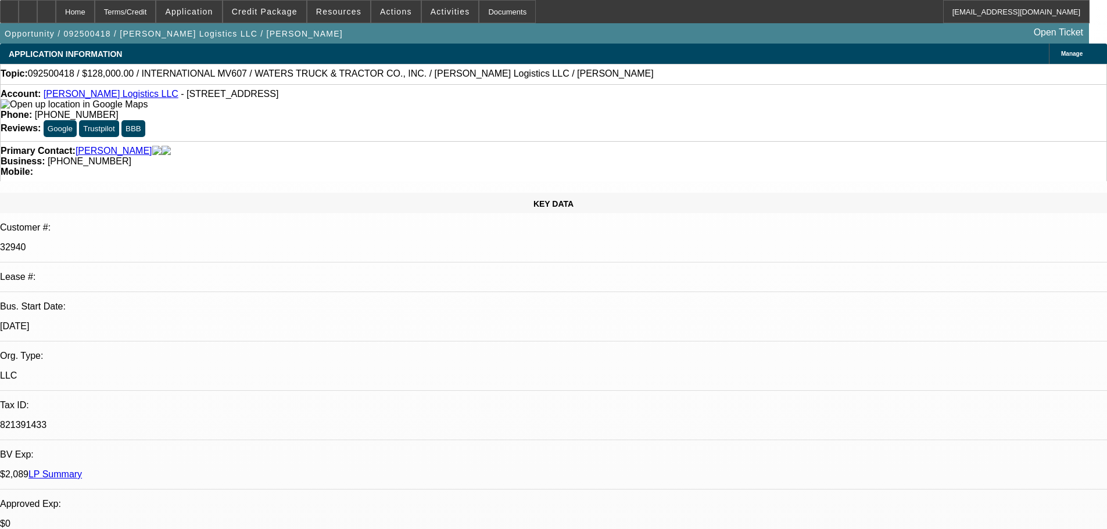
select select "2"
select select "0.1"
select select "4"
select select "0"
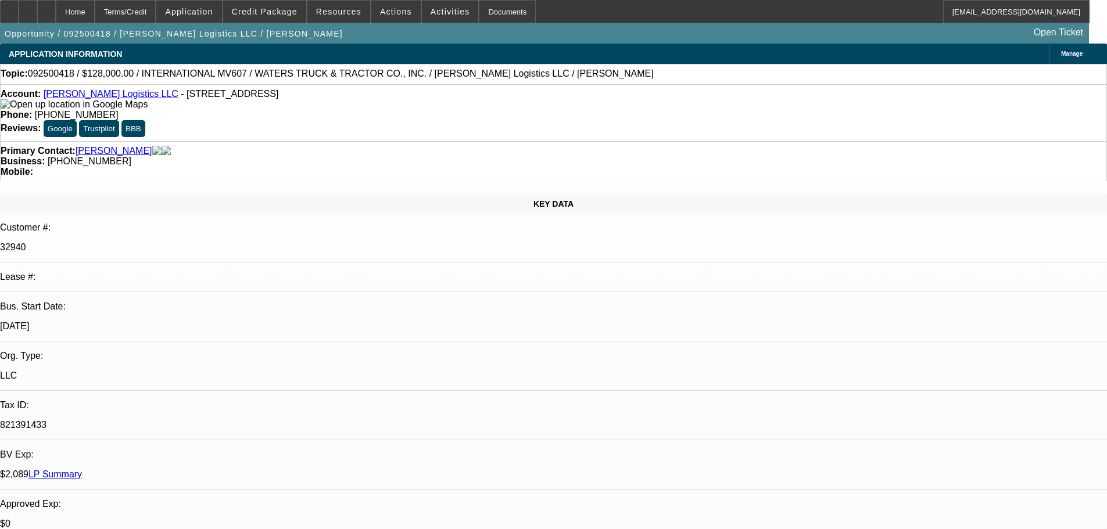
select select "2"
select select "0.1"
select select "4"
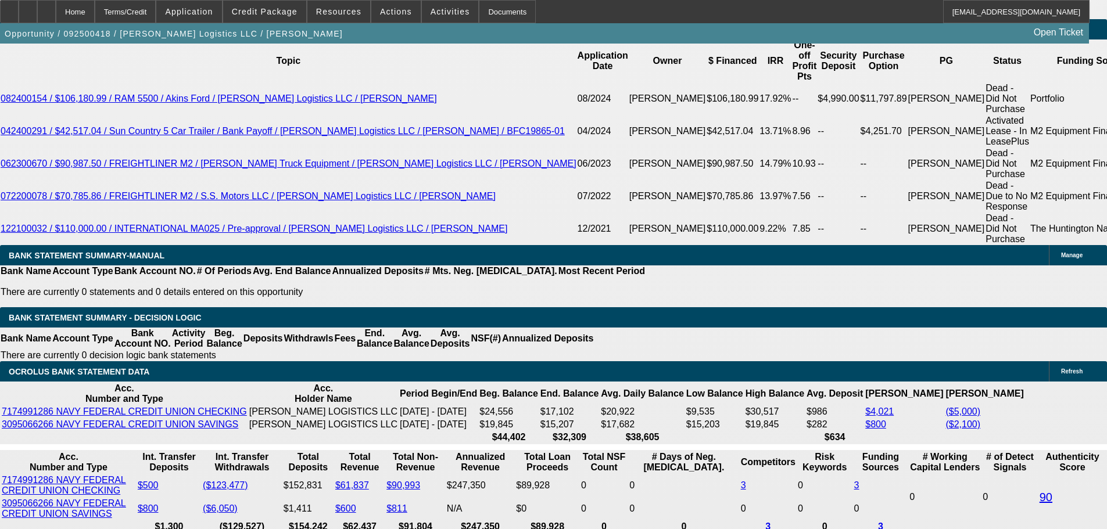
scroll to position [2034, 0]
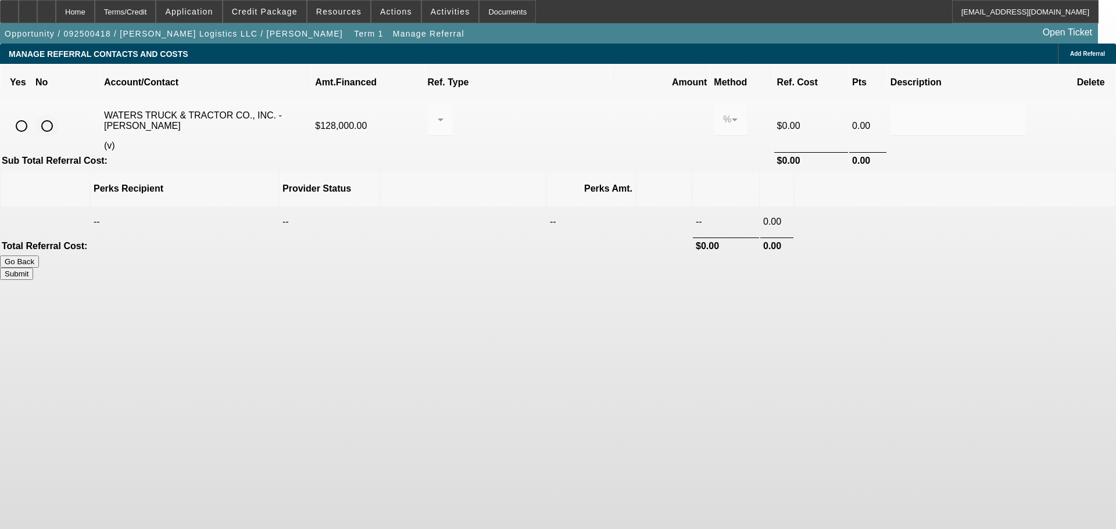
click at [59, 114] on input "radio" at bounding box center [46, 125] width 23 height 23
radio input "true"
click at [33, 268] on button "Submit" at bounding box center [16, 274] width 33 height 12
type input "0.000"
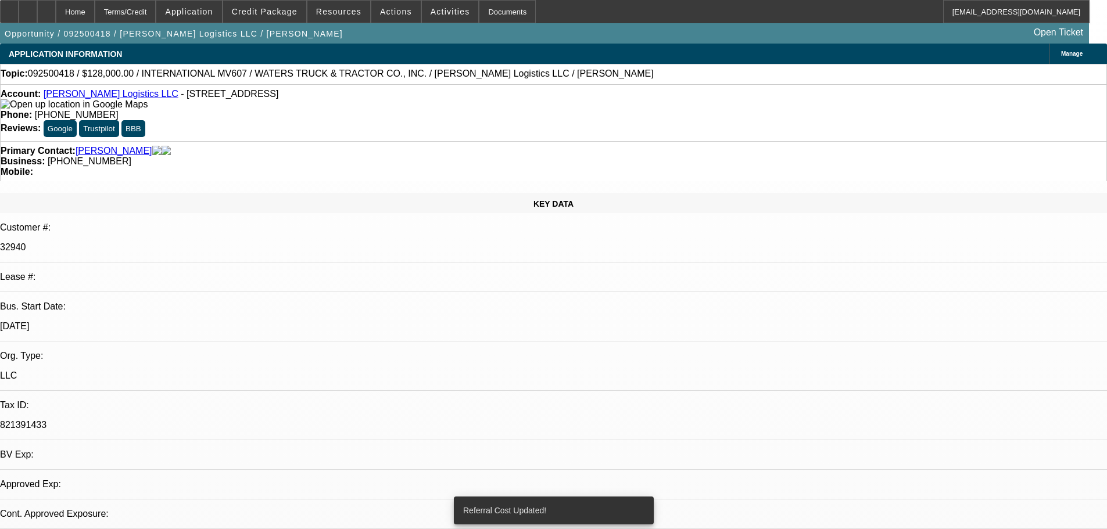
select select "0"
select select "2"
select select "0.1"
select select "4"
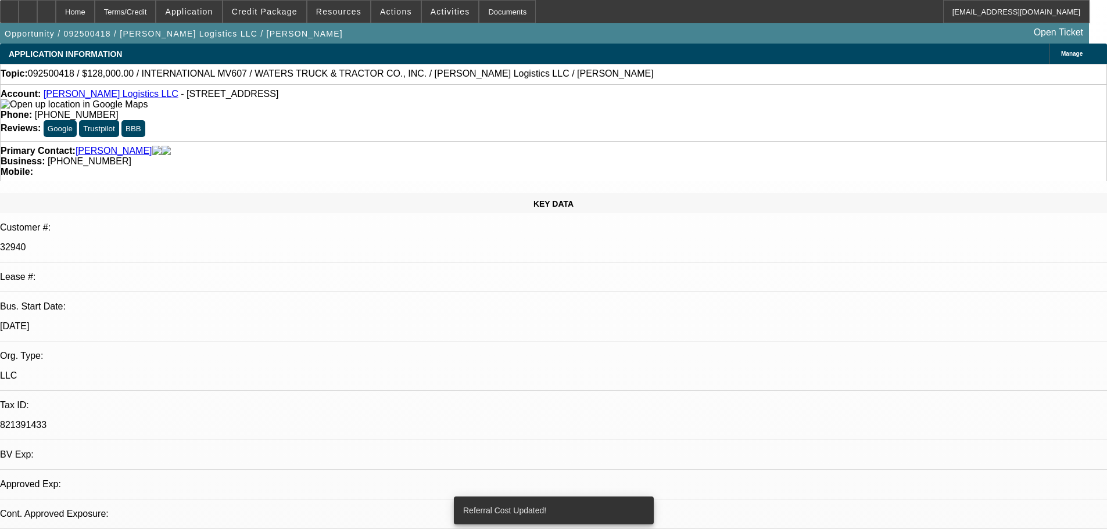
select select "0"
select select "2"
select select "0.1"
select select "4"
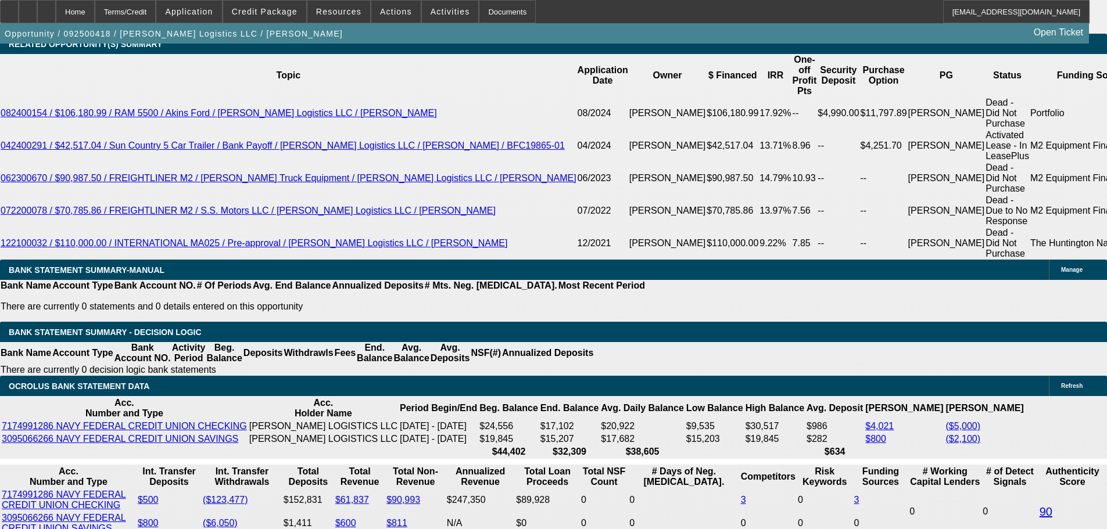
scroll to position [1918, 0]
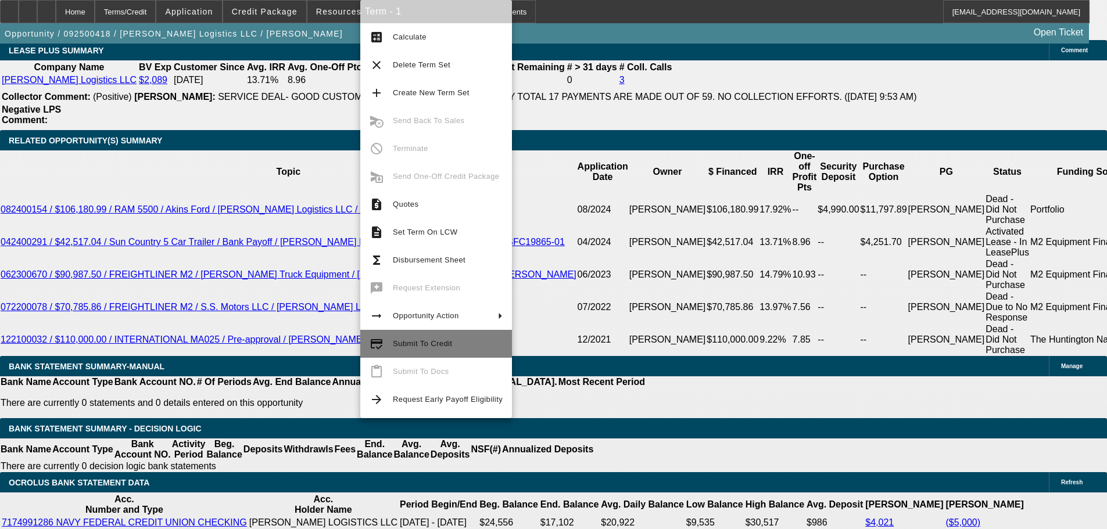
click at [427, 345] on span "Submit To Credit" at bounding box center [422, 343] width 59 height 9
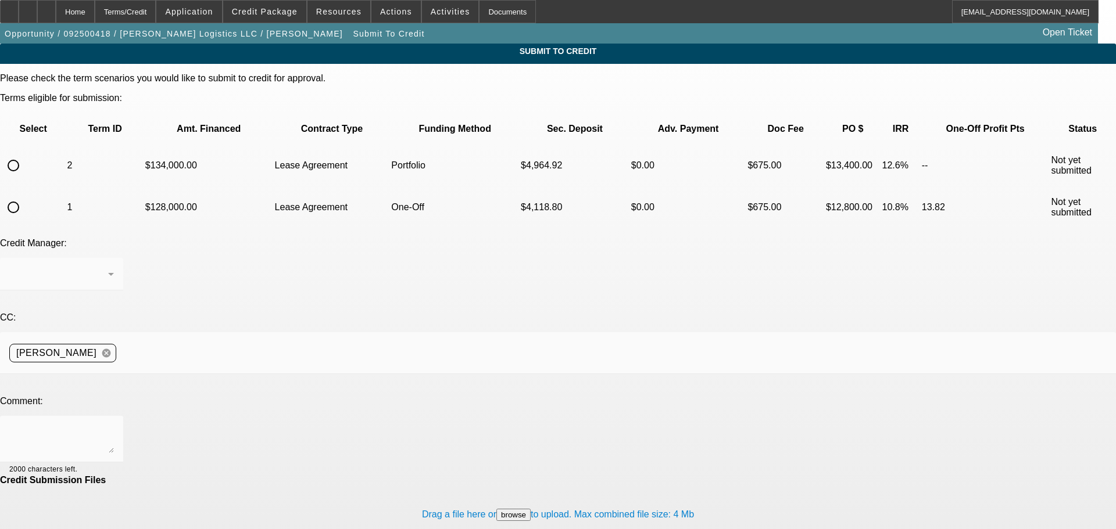
click at [25, 196] on input "radio" at bounding box center [13, 207] width 23 height 23
radio input "true"
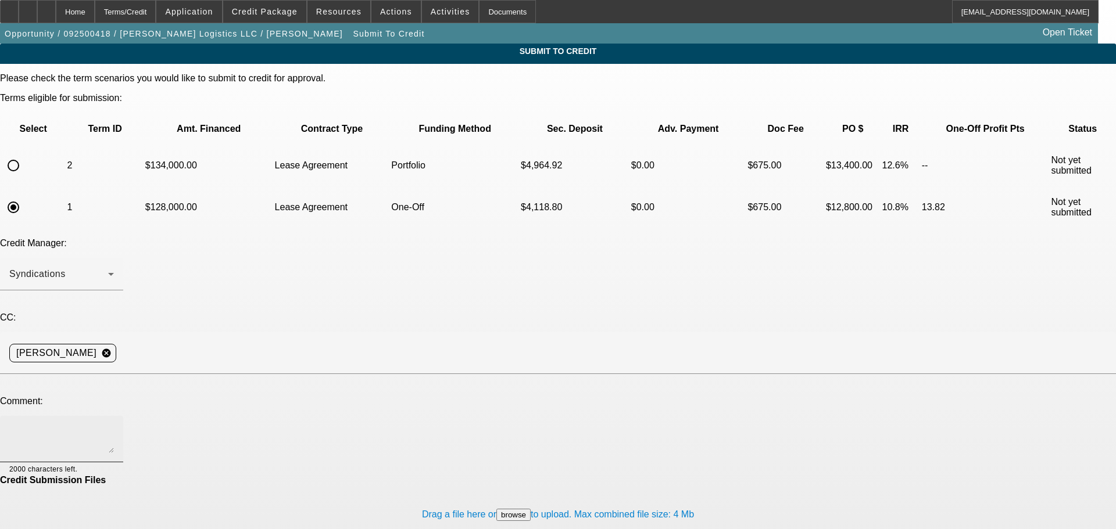
click at [114, 425] on textarea at bounding box center [61, 439] width 105 height 28
type textarea "Can we try LEAF?"
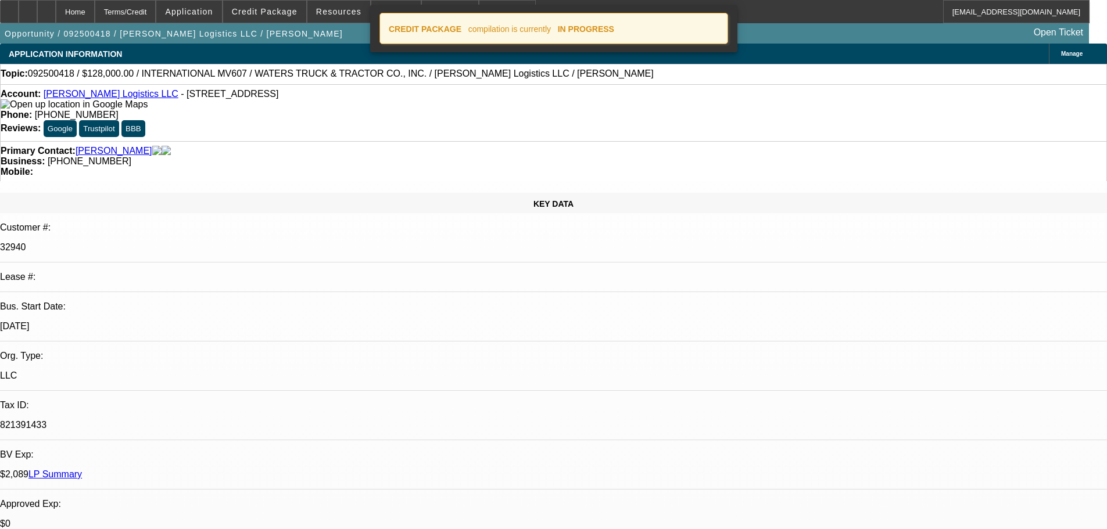
select select "0"
select select "2"
select select "0.1"
select select "4"
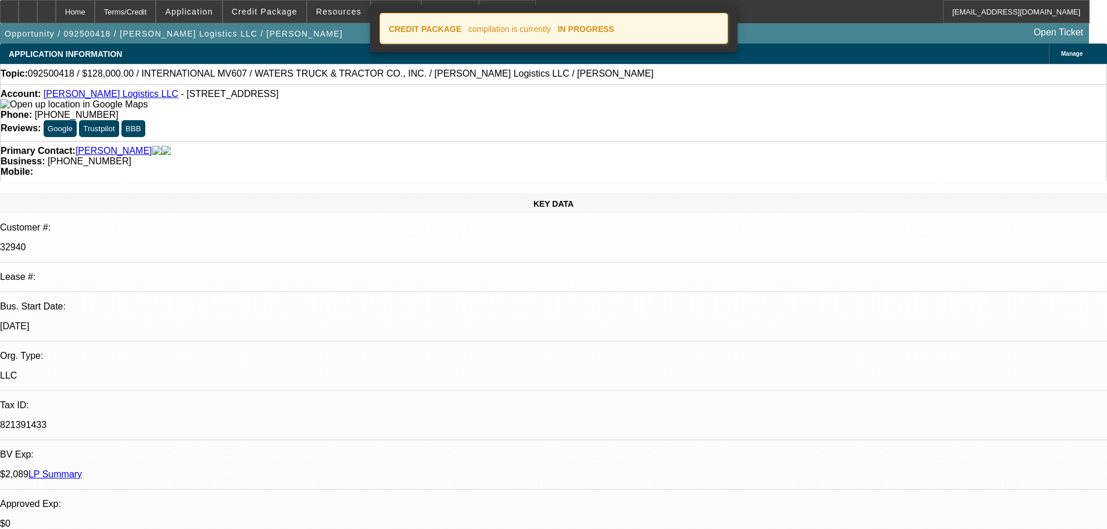
select select "0"
select select "2"
select select "0.1"
select select "4"
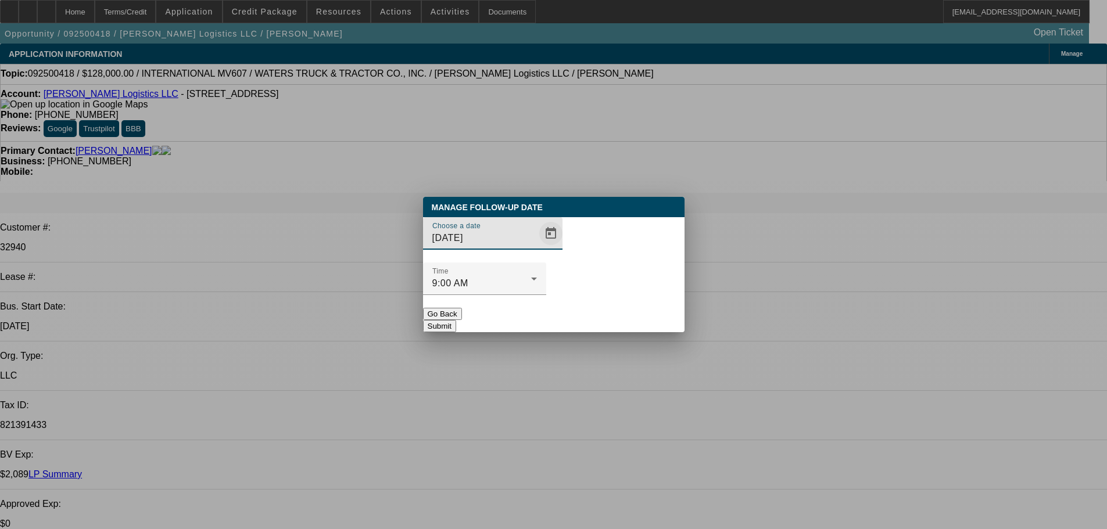
click at [537, 248] on span "Open calendar" at bounding box center [551, 234] width 28 height 28
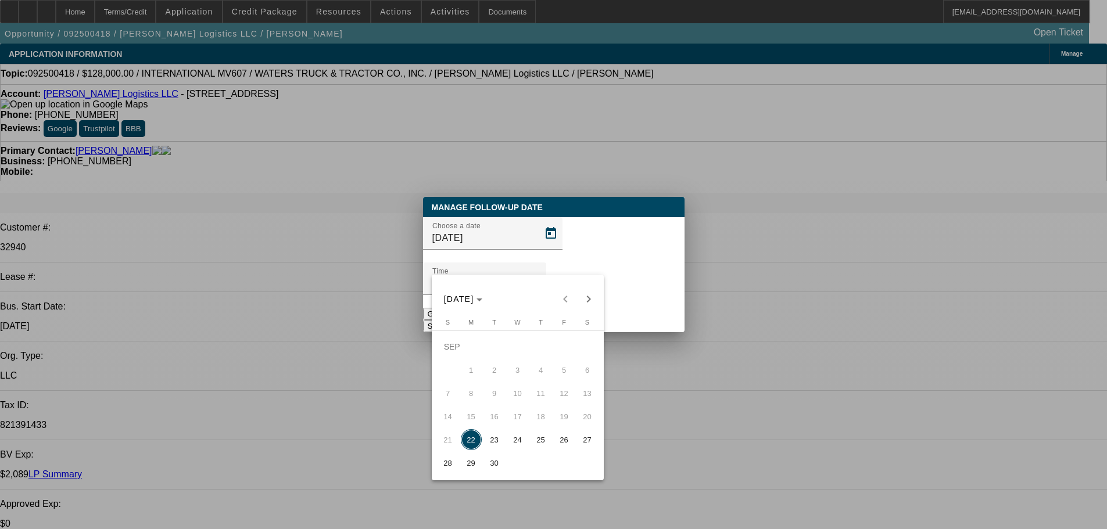
click at [492, 450] on span "23" at bounding box center [494, 439] width 21 height 21
type input "[DATE]"
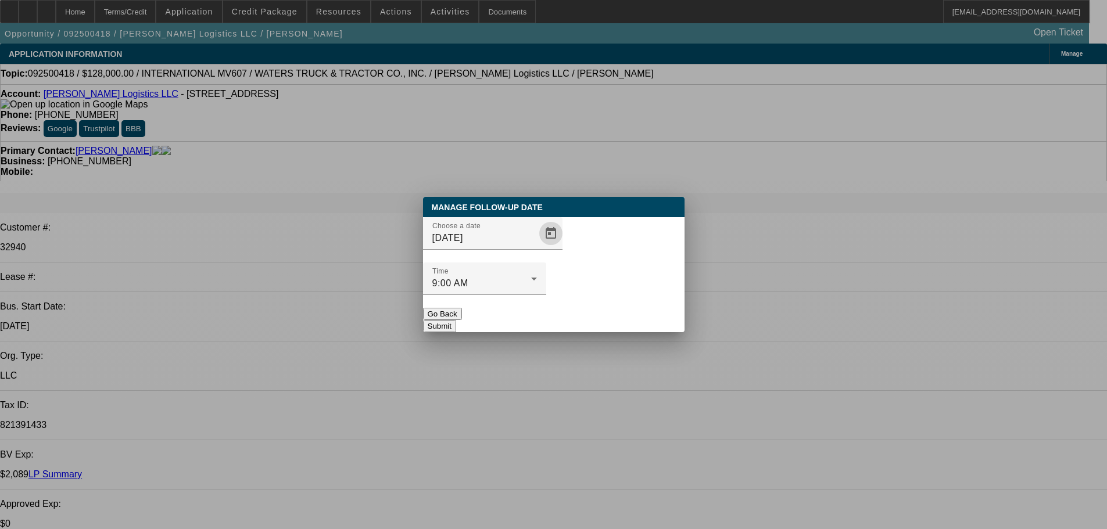
click at [456, 320] on button "Submit" at bounding box center [439, 326] width 33 height 12
